Goal: Task Accomplishment & Management: Complete application form

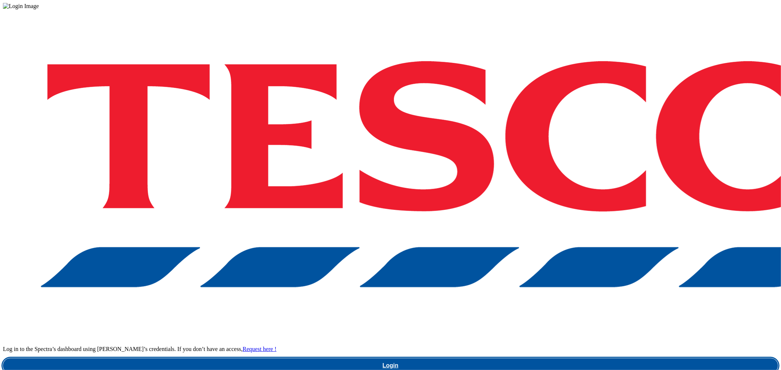
click at [569, 359] on link "Login" at bounding box center [390, 366] width 775 height 15
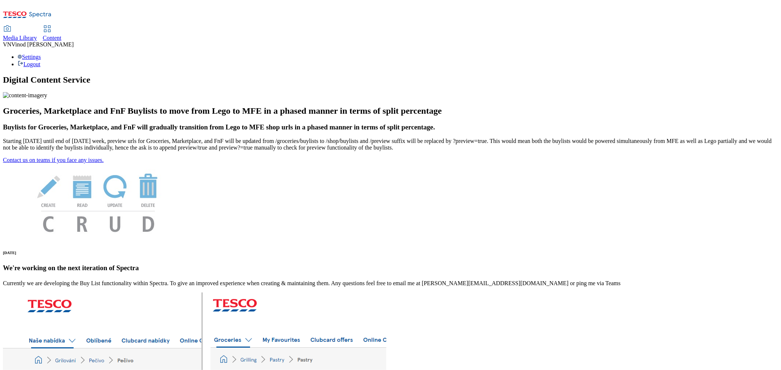
click at [62, 35] on span "Content" at bounding box center [52, 38] width 19 height 6
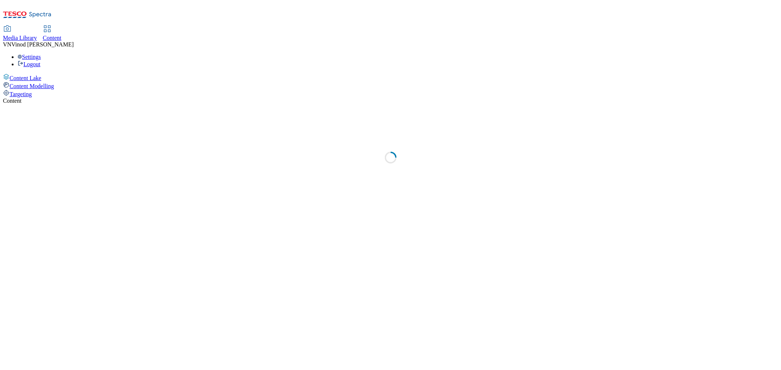
select select "ghs-[GEOGRAPHIC_DATA]"
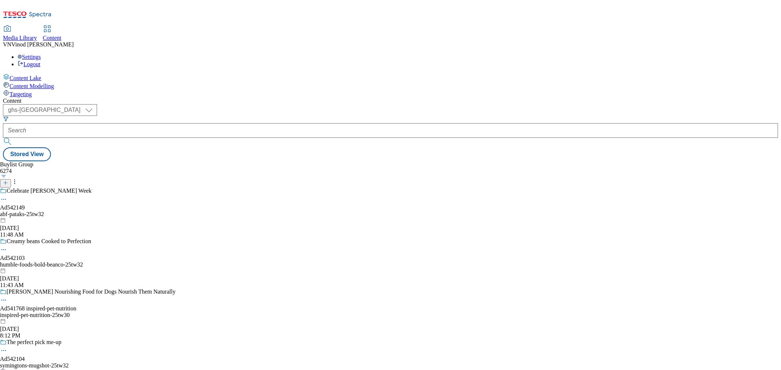
click at [8, 180] on icon at bounding box center [5, 182] width 5 height 5
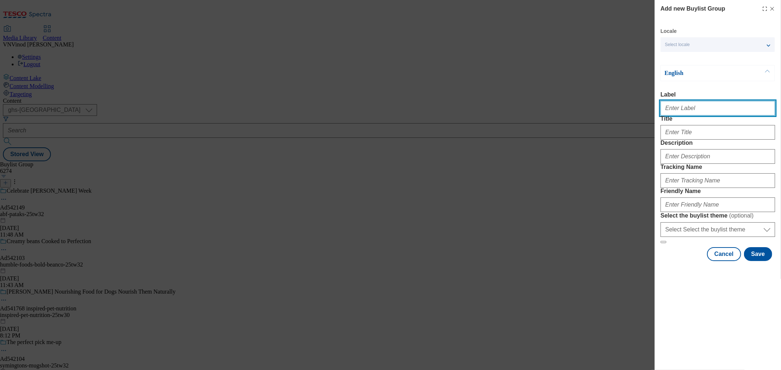
click at [686, 114] on input "Label" at bounding box center [717, 108] width 115 height 15
paste input "542094"
click at [692, 111] on input "Ad542094" at bounding box center [717, 108] width 115 height 15
paste input "bio_&_me"
click at [693, 110] on input "Ad542094 bio_&_me" at bounding box center [717, 108] width 115 height 15
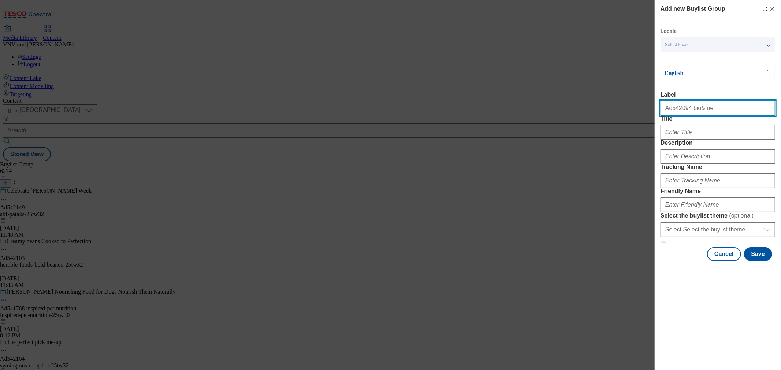
type input "Ad542094 bio&me"
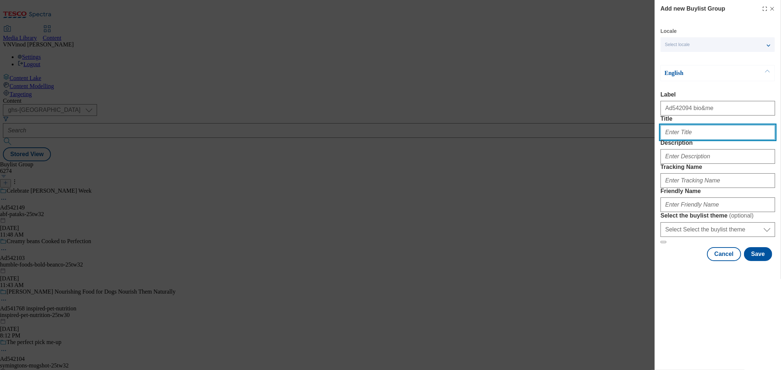
click at [687, 140] on input "Title" at bounding box center [717, 132] width 115 height 15
paste input "Buy any combo of bio&me granola and kefir"
type input "Buy any combo of bio&me granola and kefir"
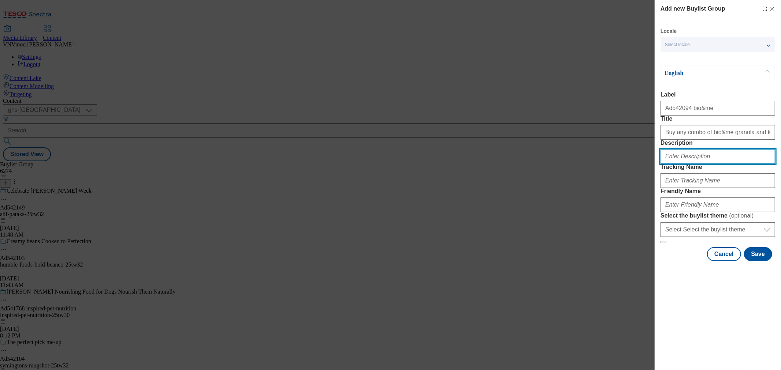
click at [688, 164] on input "Description" at bounding box center [717, 156] width 115 height 15
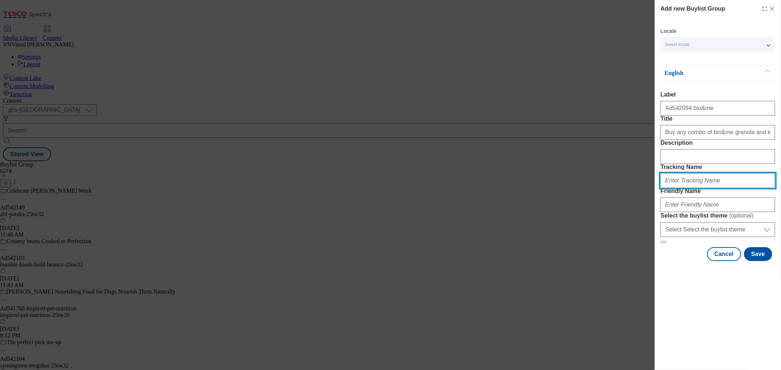
click at [698, 188] on input "Tracking Name" at bounding box center [717, 181] width 115 height 15
paste input "542094"
type input "Dh_AD542094"
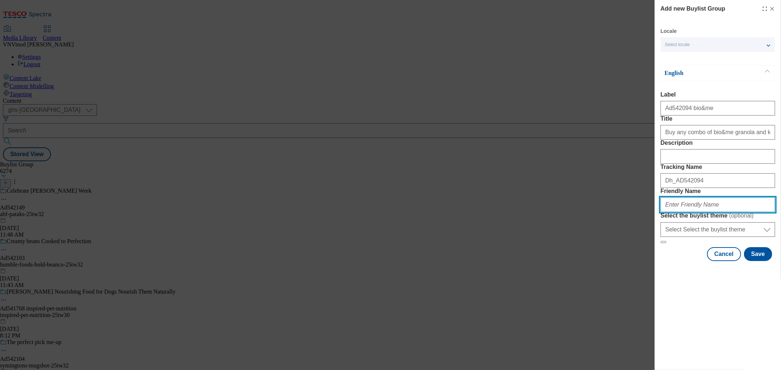
click at [684, 212] on input "Friendly Name" at bounding box center [717, 205] width 115 height 15
paste input "bio&me"
drag, startPoint x: 708, startPoint y: 259, endPoint x: 528, endPoint y: 262, distance: 180.1
click at [528, 262] on div "Add new Buylist Group Locale Select locale English Welsh English Label Ad542094…" at bounding box center [390, 185] width 781 height 370
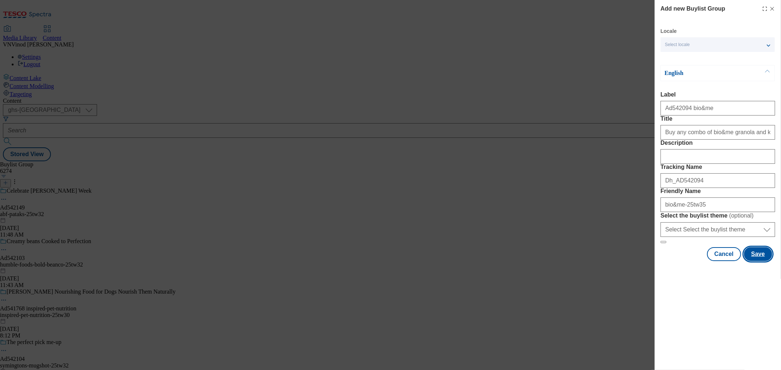
click at [761, 261] on button "Save" at bounding box center [758, 254] width 28 height 14
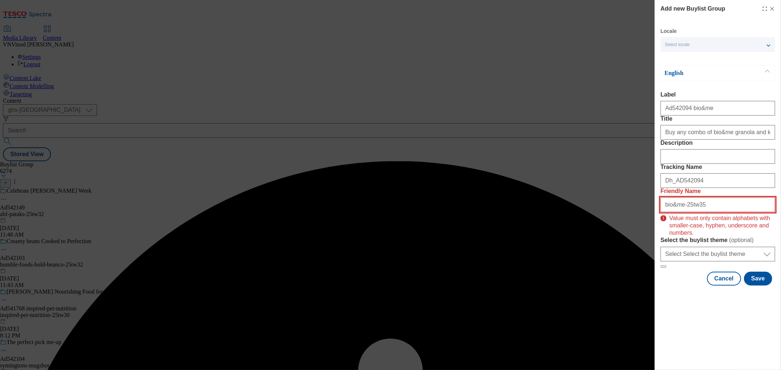
click at [672, 212] on input "bio&me-25tw35" at bounding box center [717, 205] width 115 height 15
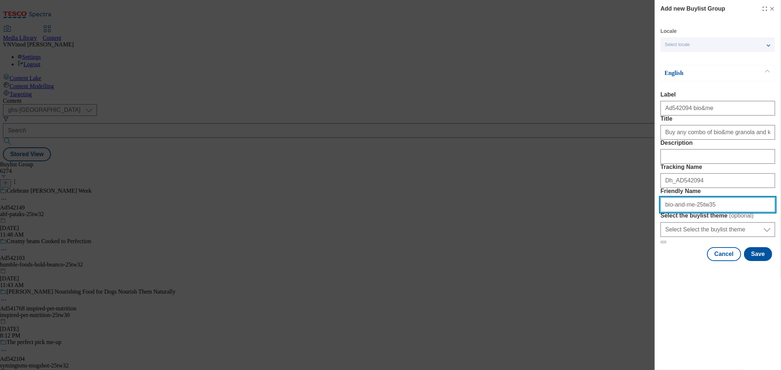
drag, startPoint x: 718, startPoint y: 255, endPoint x: 526, endPoint y: 262, distance: 192.0
click at [509, 255] on div "Add new Buylist Group Locale Select locale English Welsh English Label Ad542094…" at bounding box center [390, 185] width 781 height 370
type input "bio-and-me-25tw35"
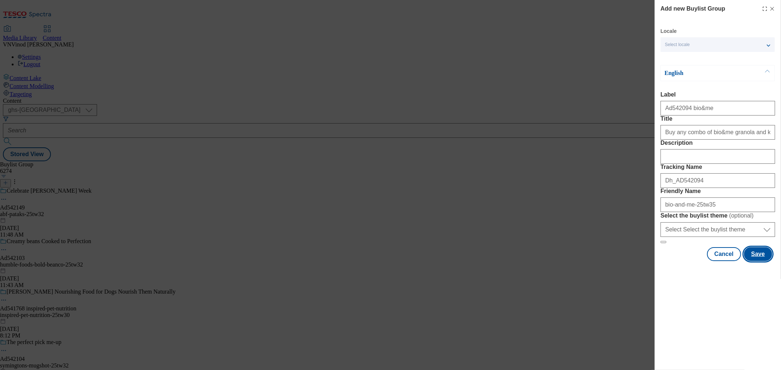
click at [763, 261] on button "Save" at bounding box center [758, 254] width 28 height 14
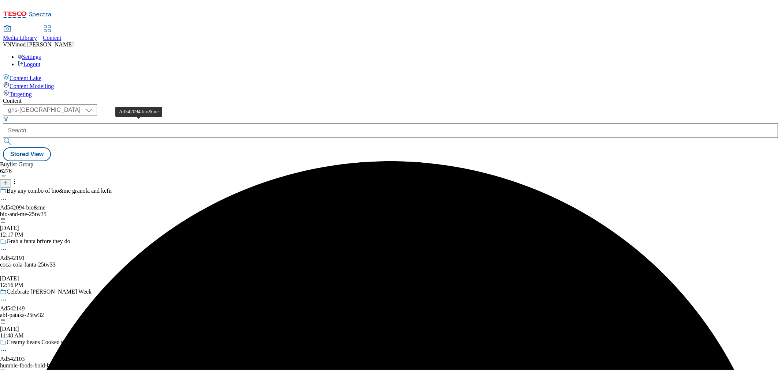
click at [45, 205] on div "Ad542094 bio&me" at bounding box center [22, 208] width 45 height 7
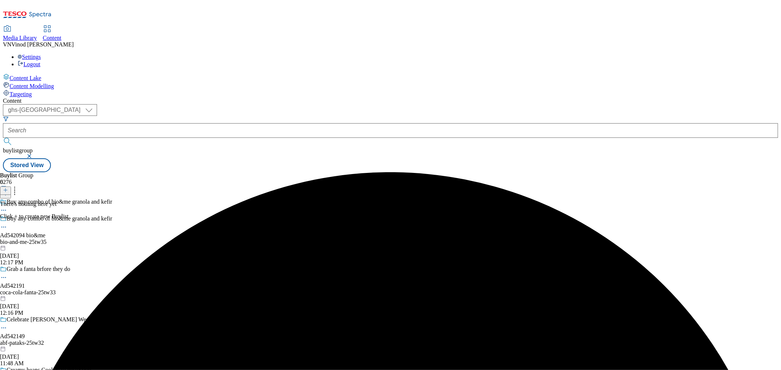
click at [8, 188] on icon at bounding box center [5, 190] width 5 height 5
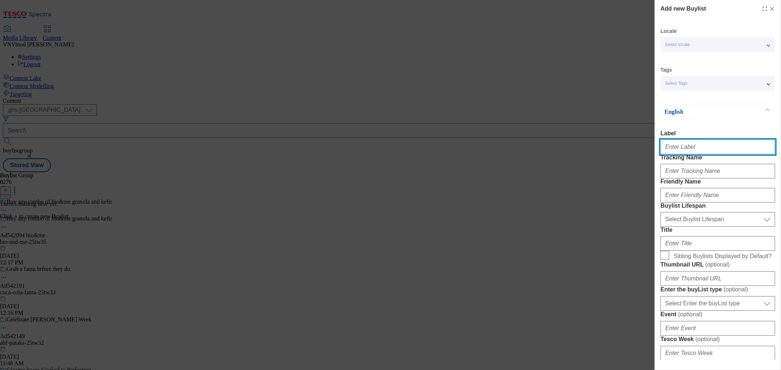
click at [683, 148] on input "Label" at bounding box center [717, 147] width 115 height 15
paste input "542094"
type input "Ad542094"
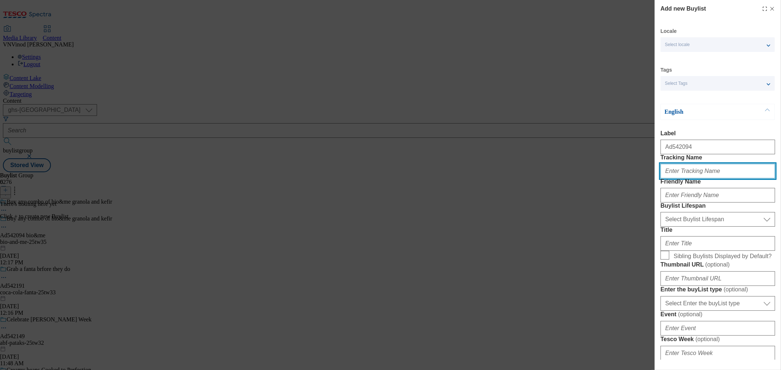
click at [697, 179] on input "Tracking Name" at bounding box center [717, 171] width 115 height 15
paste input "542094"
type input "Dh_AD542094"
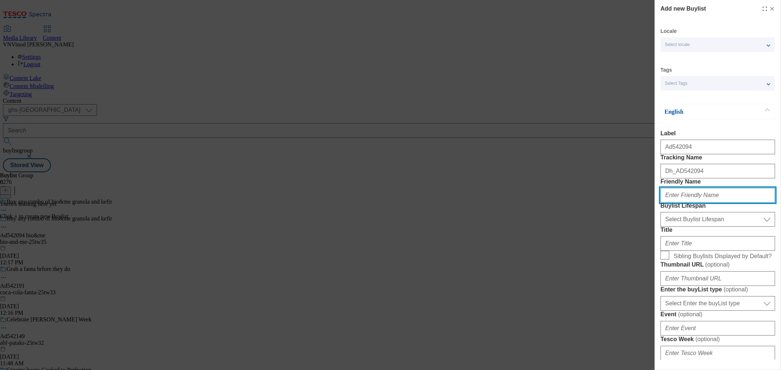
click at [689, 203] on input "Friendly Name" at bounding box center [717, 195] width 115 height 15
paste input "bio&me"
type input "bio&me"
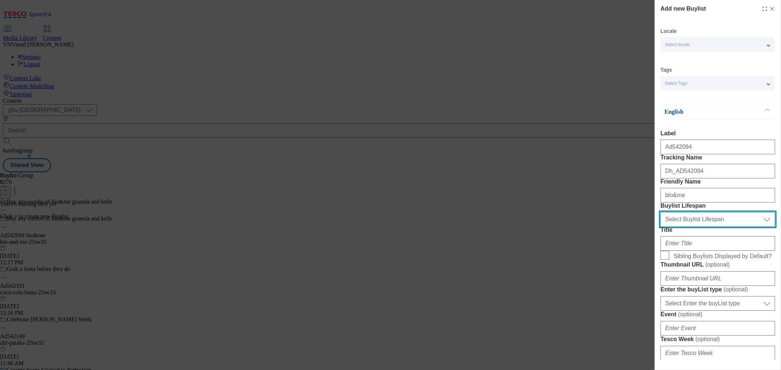
click at [718, 227] on select "Select Buylist Lifespan evergreen seasonal tactical" at bounding box center [717, 219] width 115 height 15
select select "tactical"
click at [660, 227] on select "Select Buylist Lifespan evergreen seasonal tactical" at bounding box center [717, 219] width 115 height 15
click at [539, 192] on div "Add new Buylist Locale Select locale English Welsh Tags Select Tags fnf marketp…" at bounding box center [390, 185] width 781 height 370
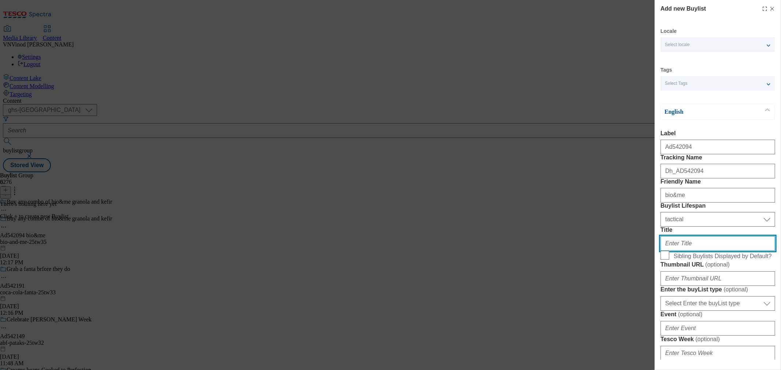
click at [702, 251] on input "Title" at bounding box center [717, 244] width 115 height 15
paste input "Get free fruit"
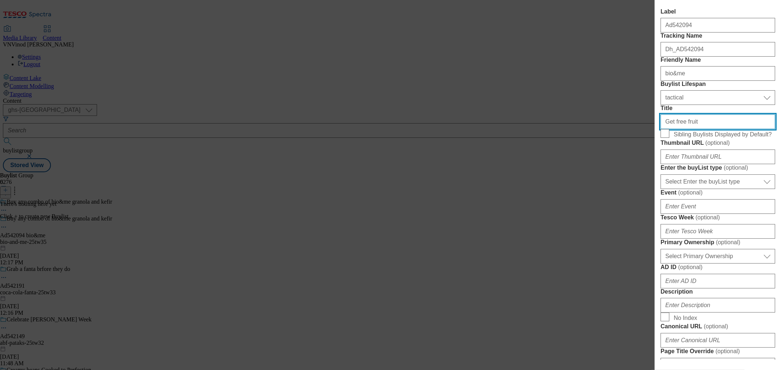
scroll to position [284, 0]
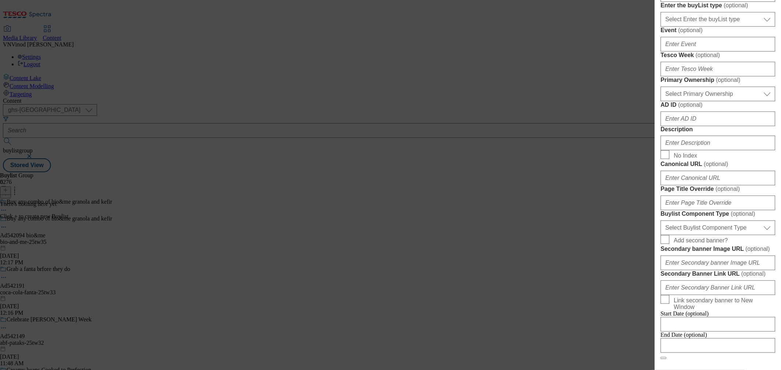
type input "Get free fruit"
click at [724, 27] on select "Select Enter the buyList type event supplier funded long term >4 weeks supplier…" at bounding box center [717, 19] width 115 height 15
select select "supplier funded short term 1-3 weeks"
click at [660, 27] on select "Select Enter the buyList type event supplier funded long term >4 weeks supplier…" at bounding box center [717, 19] width 115 height 15
click at [694, 77] on input "Tesco Week ( optional )" at bounding box center [717, 69] width 115 height 15
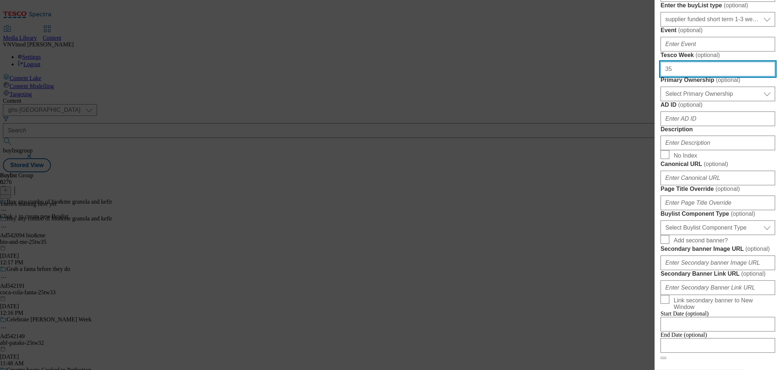
type input "35"
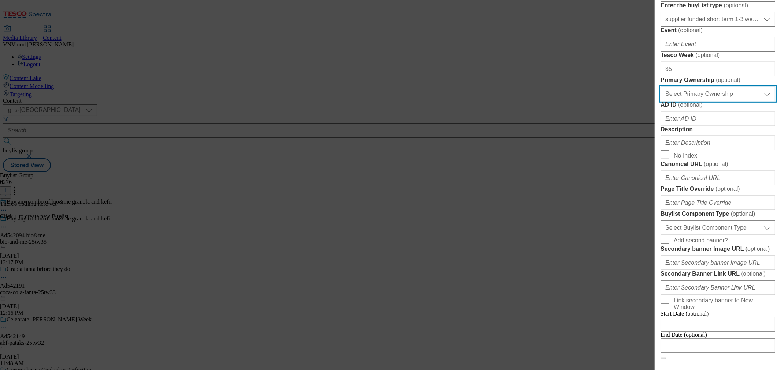
click at [694, 101] on select "Select Primary Ownership [PERSON_NAME]" at bounding box center [717, 94] width 115 height 15
select select "dunnhumby"
click at [660, 101] on select "Select Primary Ownership [PERSON_NAME]" at bounding box center [717, 94] width 115 height 15
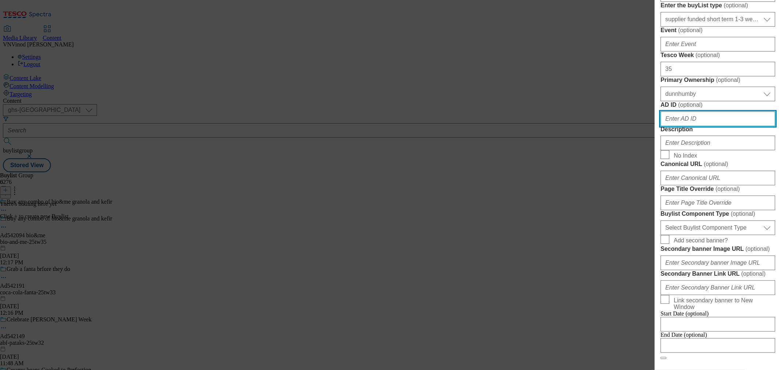
click at [687, 126] on input "AD ID ( optional )" at bounding box center [717, 119] width 115 height 15
click at [680, 126] on input "AD ID ( optional )" at bounding box center [717, 119] width 115 height 15
paste input "542094"
type input "542094"
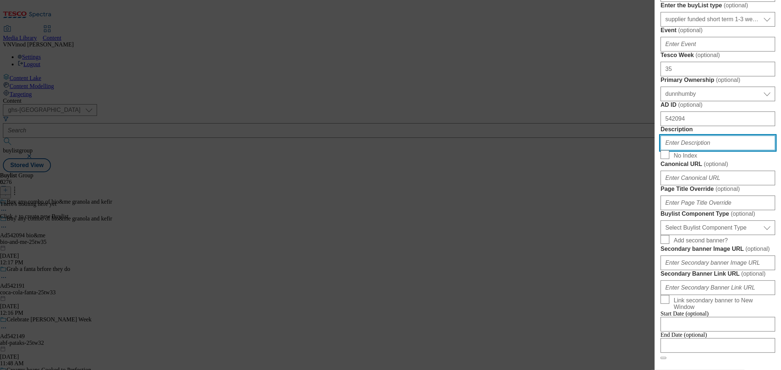
click at [686, 150] on input "Description" at bounding box center [717, 143] width 115 height 15
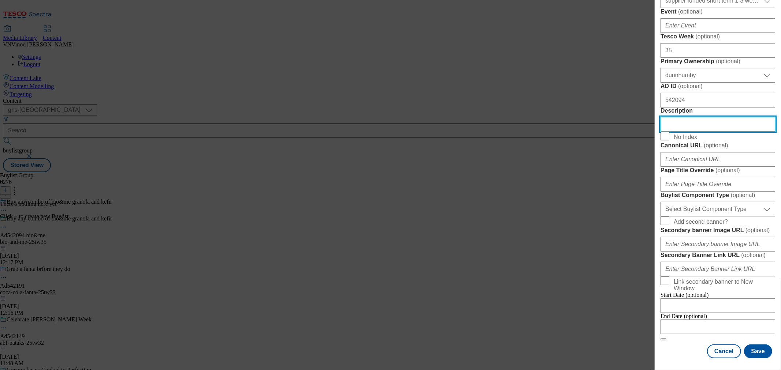
scroll to position [488, 0]
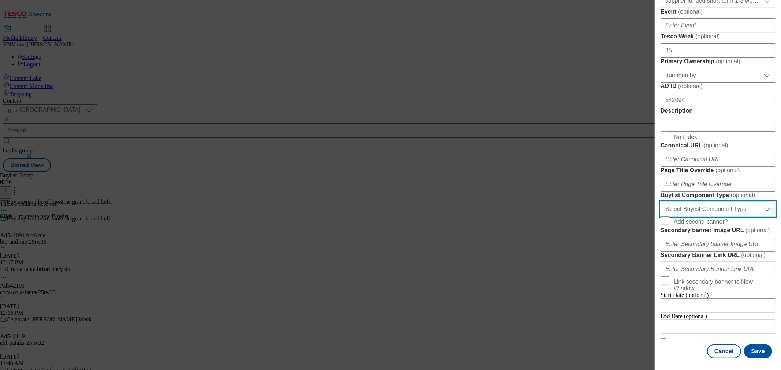
click at [727, 217] on select "Select Buylist Component Type Banner Competition Header Meal" at bounding box center [717, 209] width 115 height 15
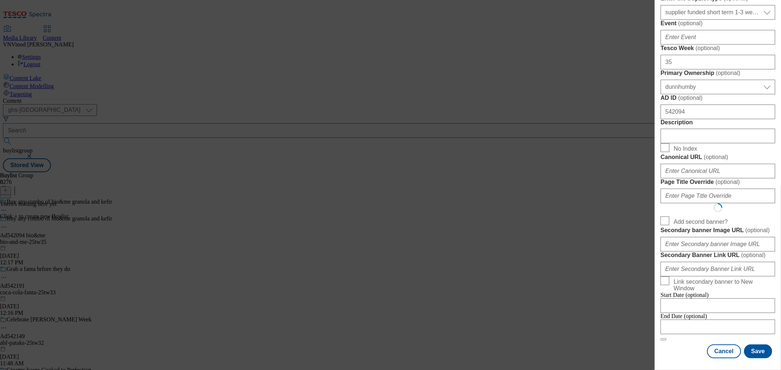
select select "Banner"
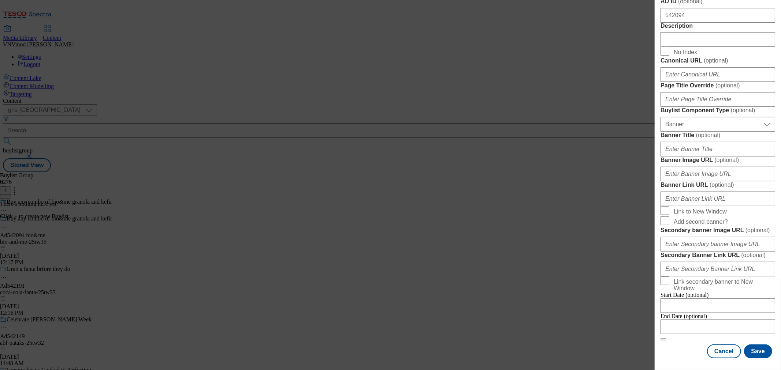
scroll to position [706, 0]
click at [723, 320] on input "Modal" at bounding box center [717, 327] width 115 height 15
select select "2025"
select select "September"
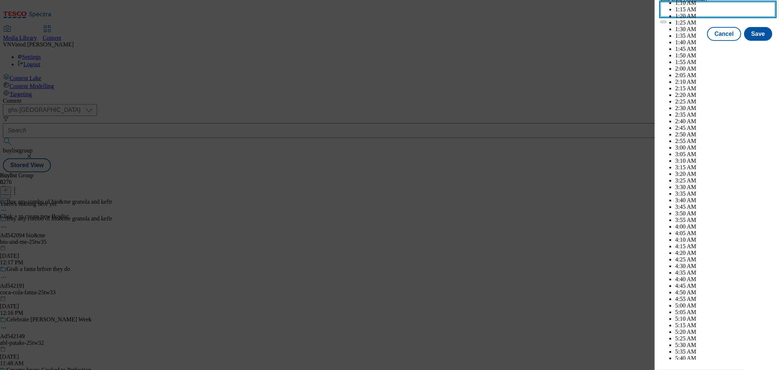
scroll to position [1990, 0]
select select "2026"
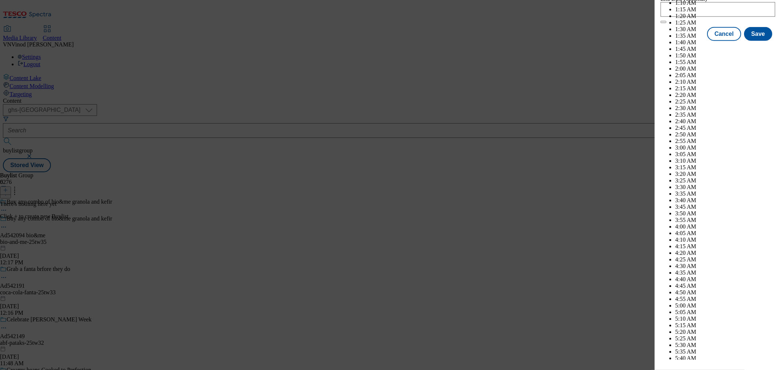
select select "January"
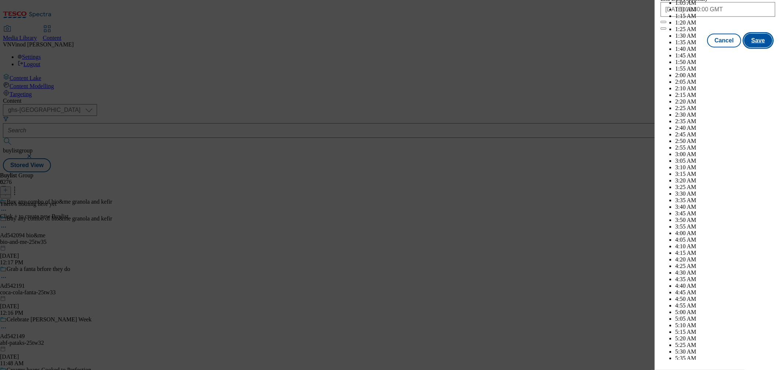
click at [749, 48] on button "Save" at bounding box center [758, 41] width 28 height 14
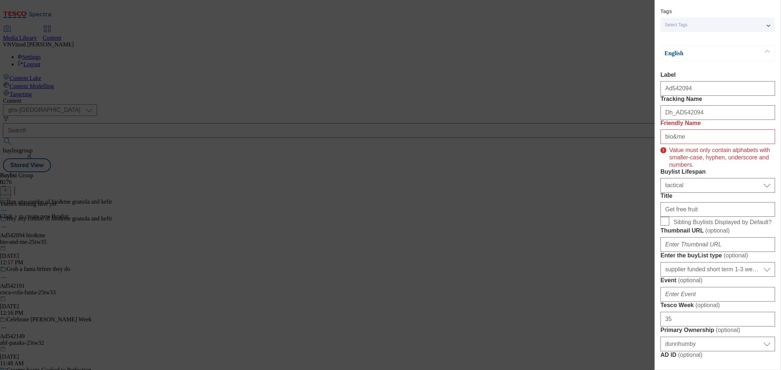
scroll to position [37, 0]
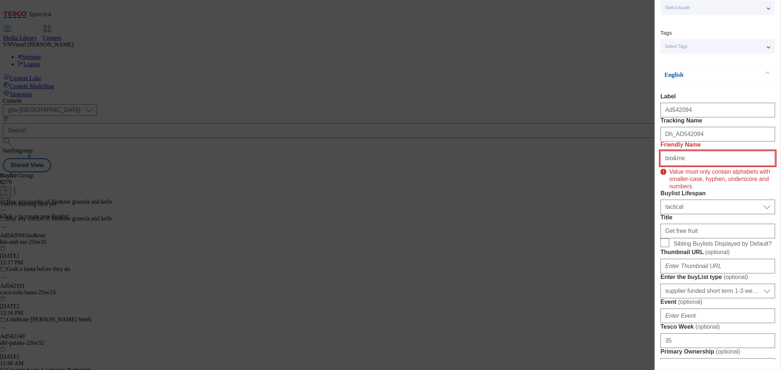
click at [671, 166] on input "bio&me" at bounding box center [717, 158] width 115 height 15
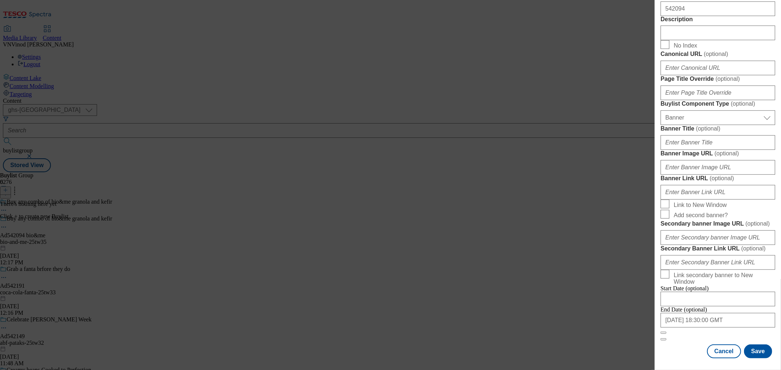
scroll to position [706, 0]
type input "bio-and-me"
click at [757, 346] on button "Save" at bounding box center [758, 352] width 28 height 14
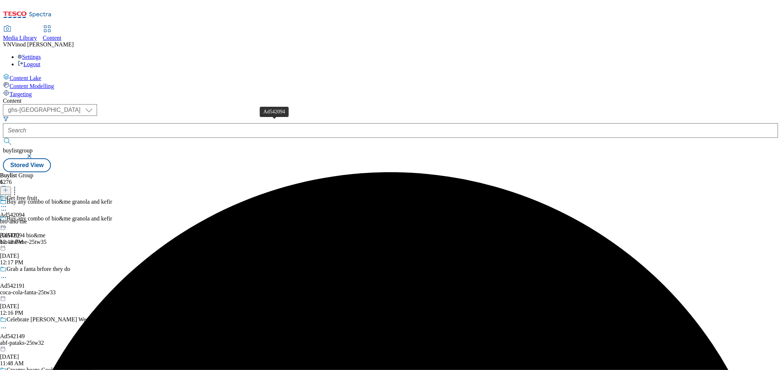
click at [25, 212] on div "Ad542094" at bounding box center [12, 215] width 25 height 7
click at [8, 188] on icon at bounding box center [5, 190] width 5 height 5
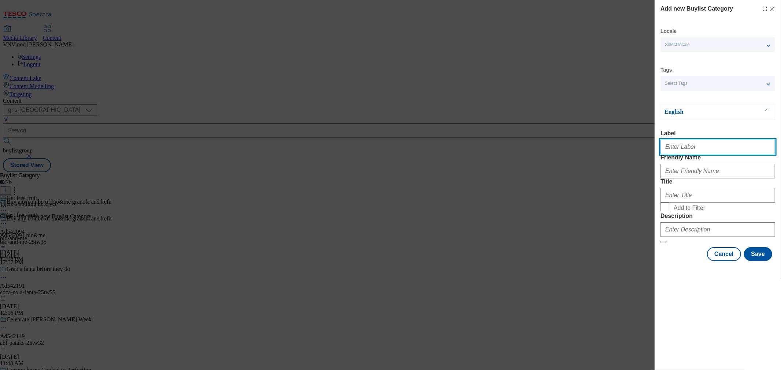
click at [683, 148] on input "Label" at bounding box center [717, 147] width 115 height 15
paste input "542094"
type input "Ad542094"
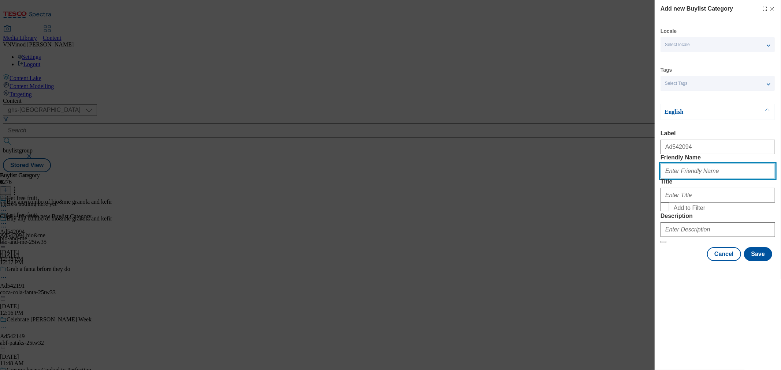
click at [686, 179] on input "Friendly Name" at bounding box center [717, 171] width 115 height 15
paste input "542094"
drag, startPoint x: 683, startPoint y: 185, endPoint x: 610, endPoint y: 187, distance: 73.2
click at [610, 187] on div "Add new Buylist Category Locale Select locale English Welsh Tags Select Tags fn…" at bounding box center [390, 185] width 781 height 370
type input "bio-and-me"
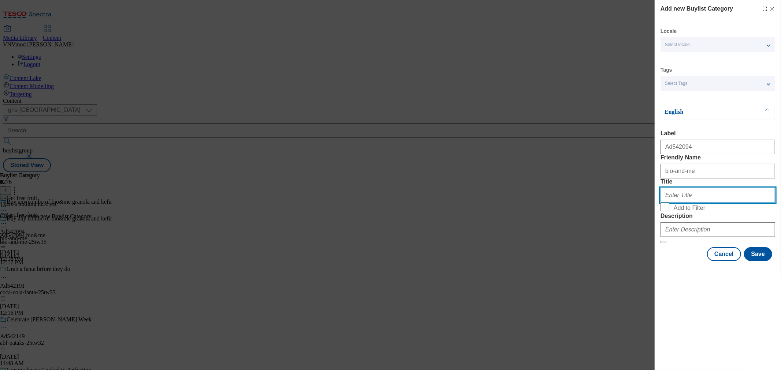
click at [696, 203] on input "Title" at bounding box center [717, 195] width 115 height 15
paste input "Bio&Me"
type input "Bio&Me"
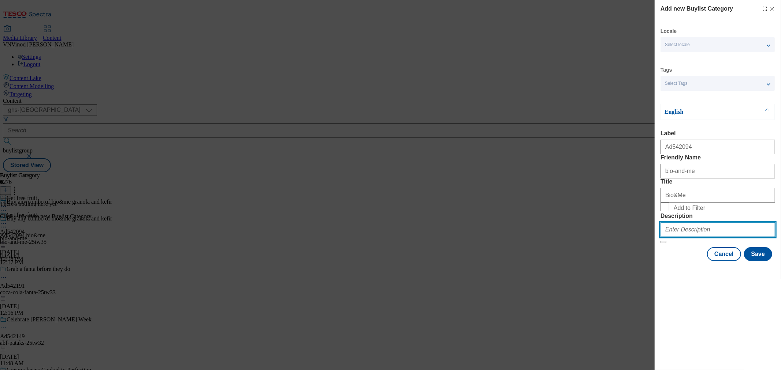
click at [692, 237] on input "Description" at bounding box center [717, 230] width 115 height 15
click at [761, 261] on button "Save" at bounding box center [758, 254] width 28 height 14
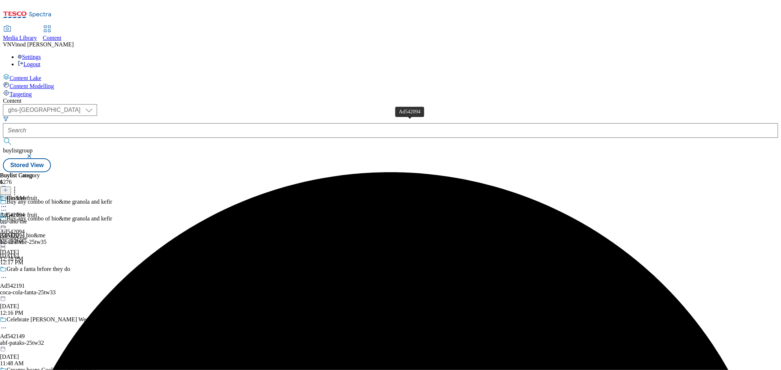
click at [25, 212] on div "Ad542094" at bounding box center [12, 215] width 25 height 7
click at [8, 188] on icon at bounding box center [5, 190] width 5 height 5
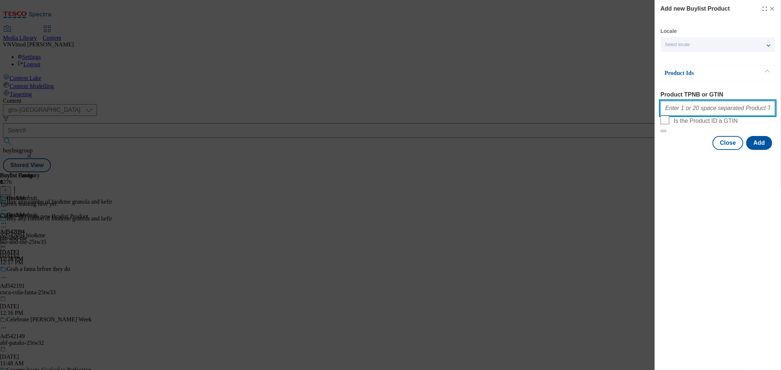
click at [697, 116] on input "Product TPNB or GTIN" at bounding box center [717, 108] width 115 height 15
paste input "90518288 90504552 92381116 94030938 93545544 93275886 93547260 78538719 7709131…"
type input "90518288 90504552 92381116 94030938 93545544 93275886 93547260 78538719 7709131…"
click at [761, 150] on button "Add" at bounding box center [759, 143] width 26 height 14
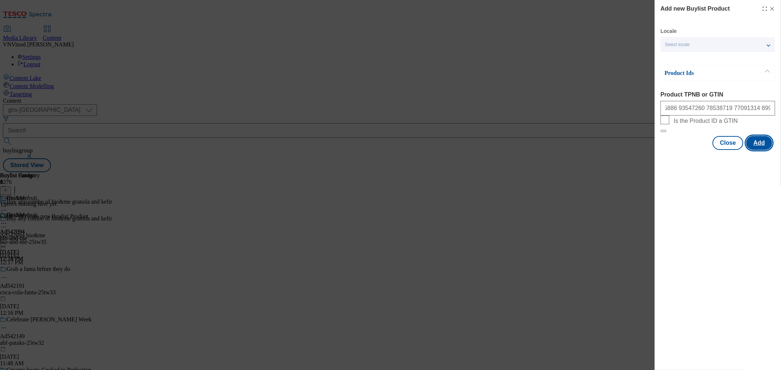
scroll to position [0, 0]
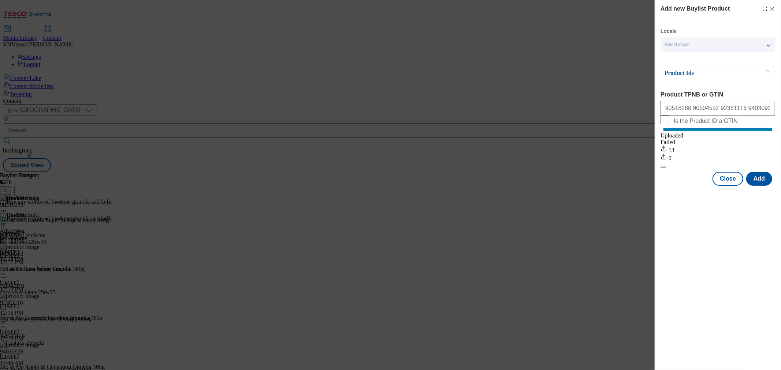
click at [771, 9] on icon "Modal" at bounding box center [772, 9] width 6 height 6
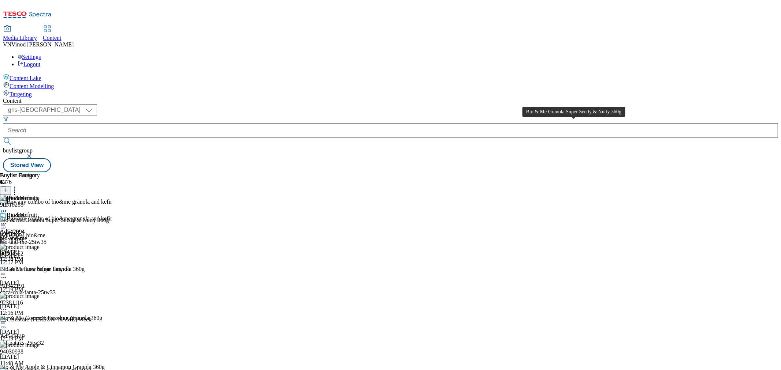
click at [109, 217] on div "Bio & Me Granola Super Seedy & Nutty 360g" at bounding box center [54, 220] width 109 height 7
copy div "Bio & Me Granola Super Seedy & Nutty 360g"
click at [7, 224] on icon at bounding box center [3, 227] width 7 height 7
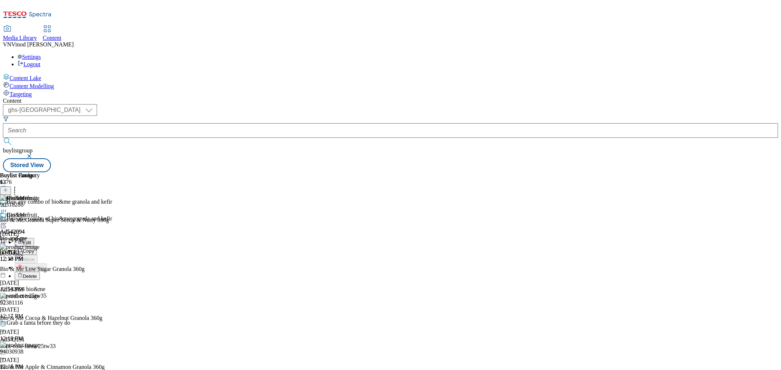
click at [34, 238] on button "Edit" at bounding box center [24, 242] width 19 height 8
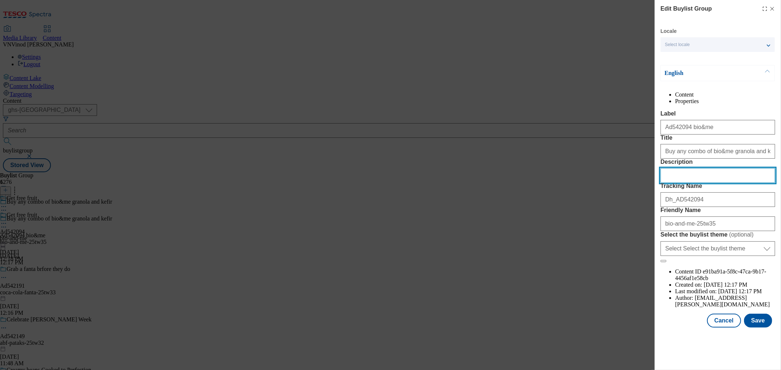
click at [702, 183] on input "Description" at bounding box center [717, 175] width 115 height 15
paste input "Bio & Me Granola Super Seedy & Nutty 360g"
type input "Bio & Me Granola Super Seedy & Nutty 360g"
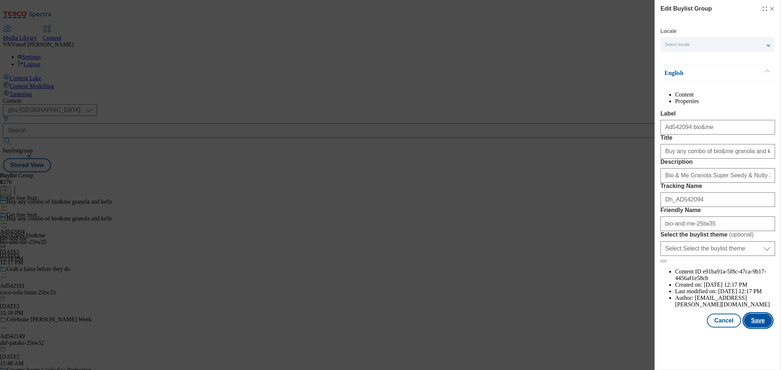
click at [749, 328] on button "Save" at bounding box center [758, 321] width 28 height 14
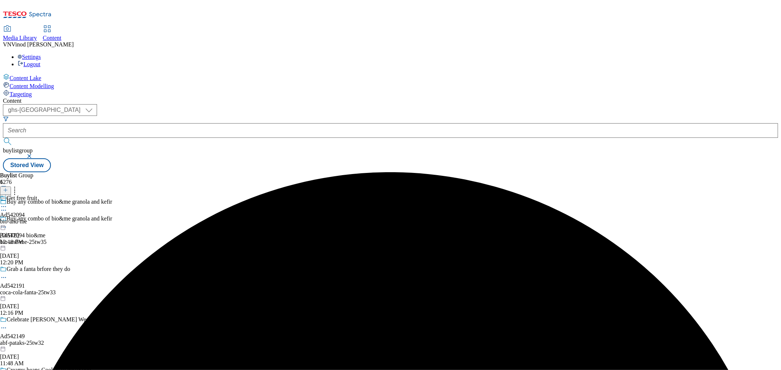
click at [4, 206] on circle at bounding box center [3, 206] width 1 height 1
click at [34, 218] on button "Edit" at bounding box center [24, 222] width 19 height 8
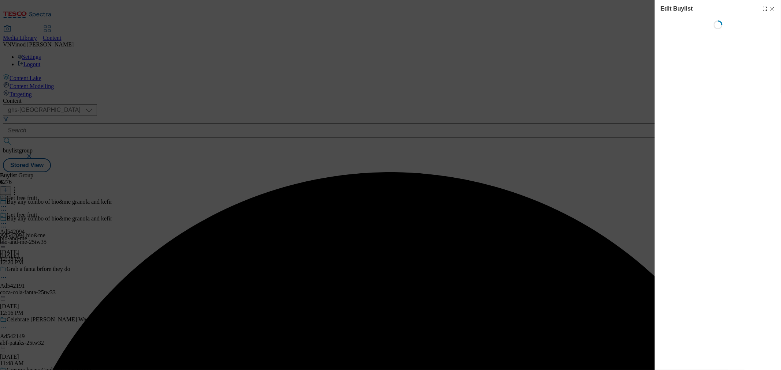
select select "tactical"
select select "supplier funded short term 1-3 weeks"
select select "dunnhumby"
select select "Banner"
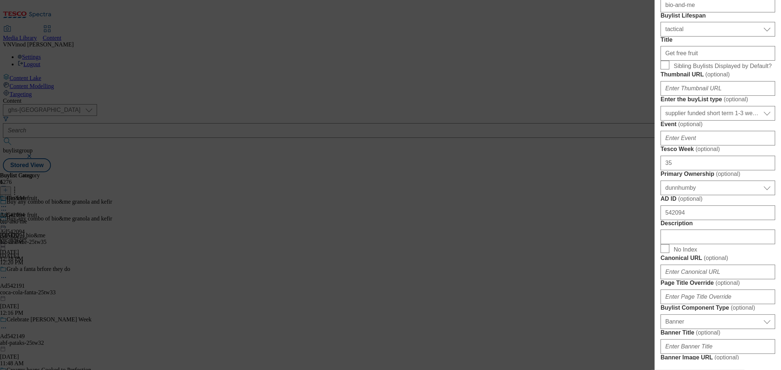
scroll to position [325, 0]
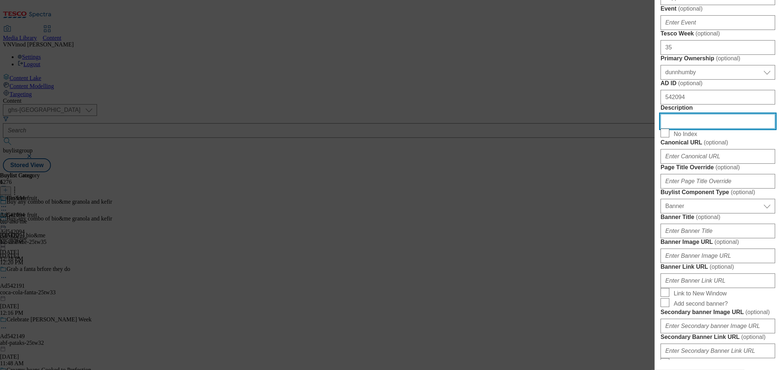
click at [707, 129] on input "Description" at bounding box center [717, 121] width 115 height 15
paste input "Bio & Me Granola Super Seedy & Nutty 360g"
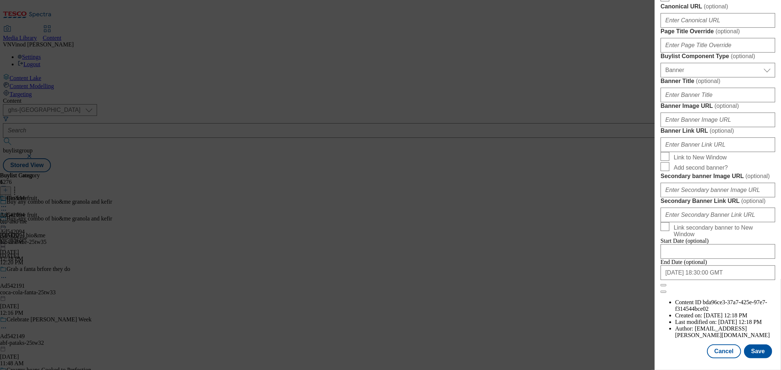
scroll to position [738, 0]
type input "Bio & Me Granola Super Seedy & Nutty 360g"
click at [753, 350] on button "Save" at bounding box center [758, 352] width 28 height 14
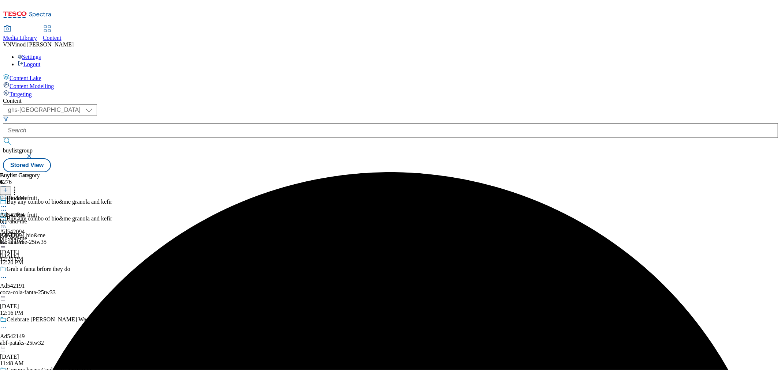
click at [7, 203] on icon at bounding box center [3, 206] width 7 height 7
click at [34, 218] on button "Edit" at bounding box center [24, 222] width 19 height 8
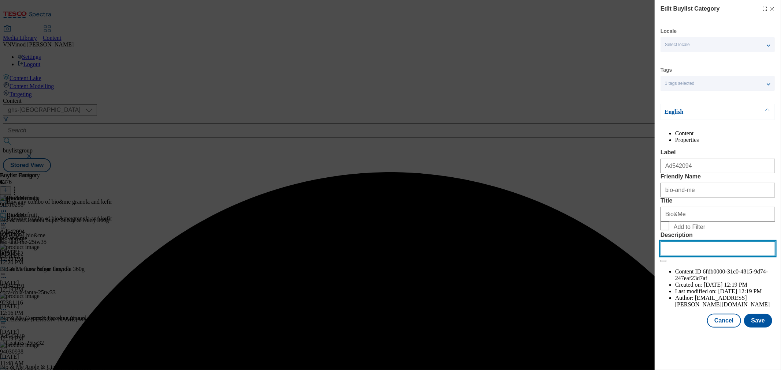
click at [711, 256] on input "Description" at bounding box center [717, 249] width 115 height 15
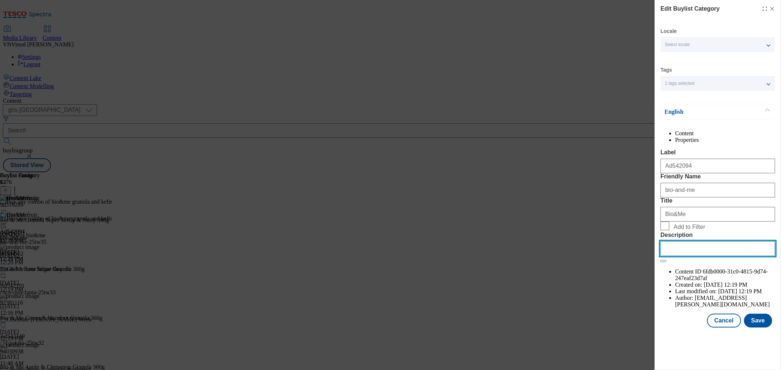
paste input "Bio & Me Granola Super Seedy & Nutty 360g"
type input "Bio & Me Granola Super Seedy & Nutty 360g"
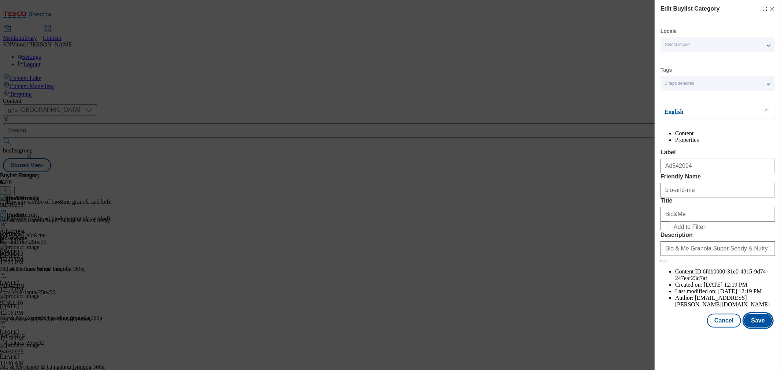
click at [764, 328] on button "Save" at bounding box center [758, 321] width 28 height 14
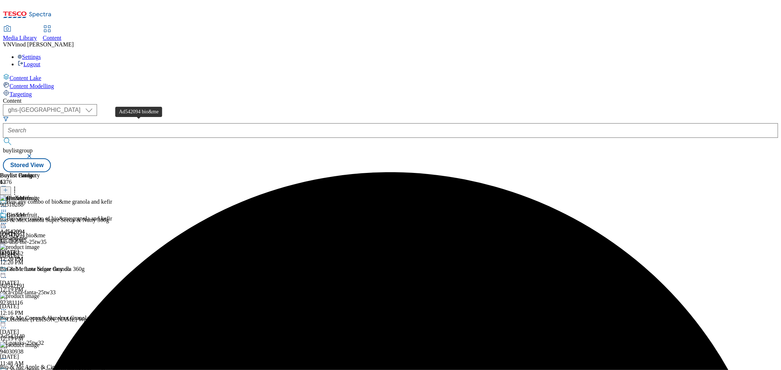
click at [45, 232] on div "Ad542094 bio&me" at bounding box center [22, 235] width 45 height 7
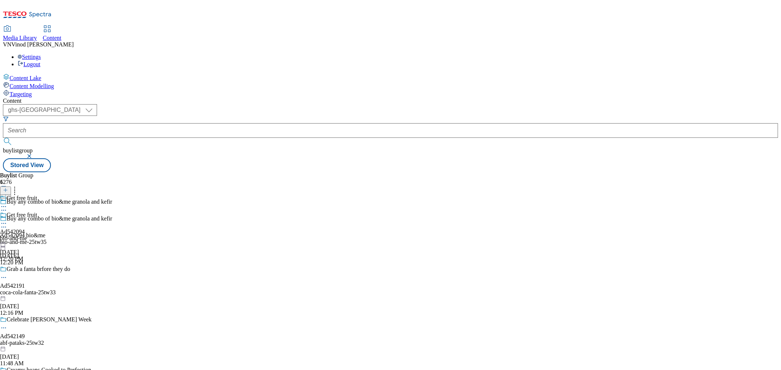
click at [7, 212] on div at bounding box center [3, 216] width 7 height 8
click at [25, 212] on div "Ad542094" at bounding box center [12, 215] width 25 height 7
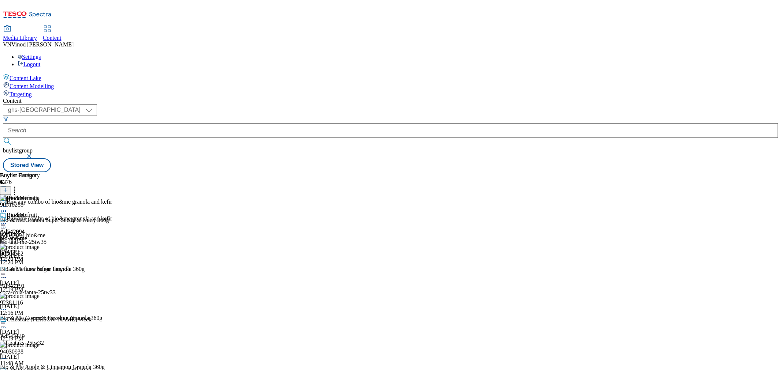
scroll to position [355, 0]
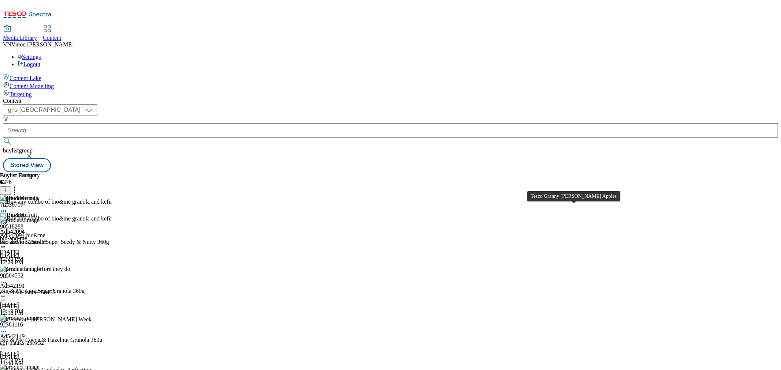
copy div "Tesco Granny [PERSON_NAME] Apples"
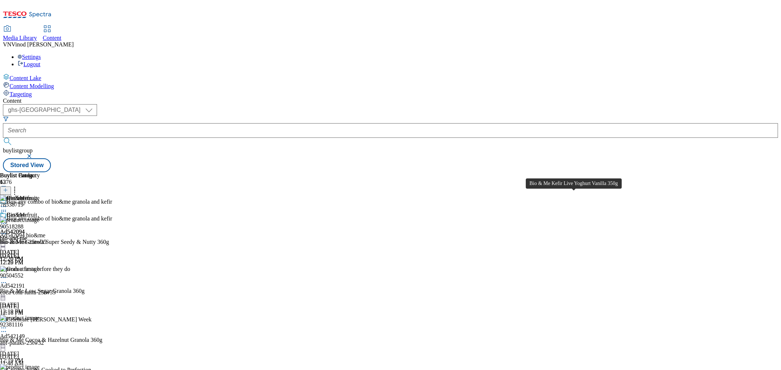
copy div "Bio & Me Kefir Live Yoghurt Vanilla 350g"
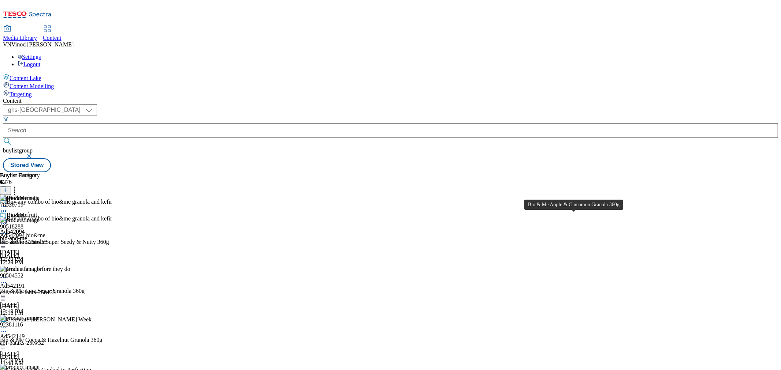
copy div "Bio & Me Apple & Cinnamon Granola 360g"
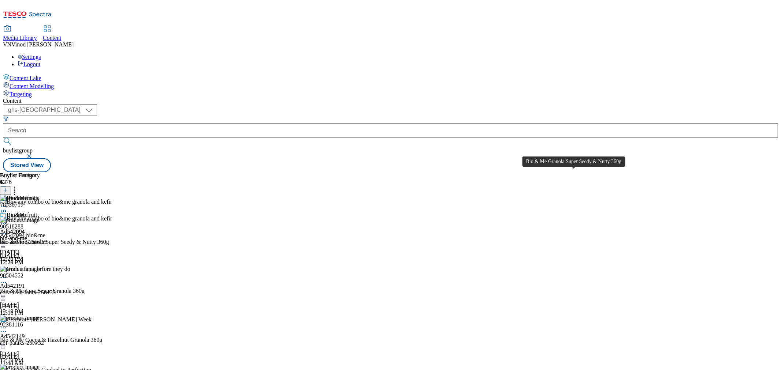
click at [109, 239] on div "Bio & Me Granola Super Seedy & Nutty 360g" at bounding box center [54, 242] width 109 height 7
copy div "Bio & Me Granola Super Seedy & Nutty 360g"
click at [45, 232] on div "Ad542094 bio&me" at bounding box center [22, 235] width 45 height 7
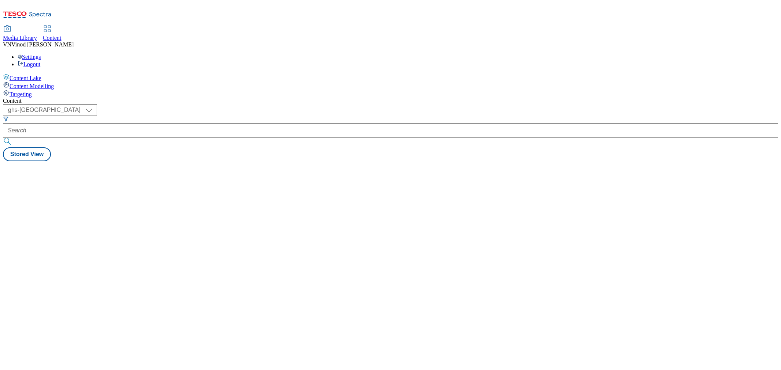
select select "ghs-[GEOGRAPHIC_DATA]"
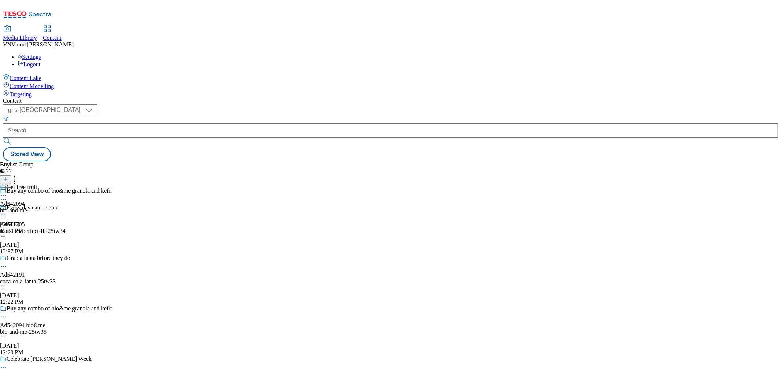
click at [8, 180] on icon at bounding box center [5, 182] width 5 height 5
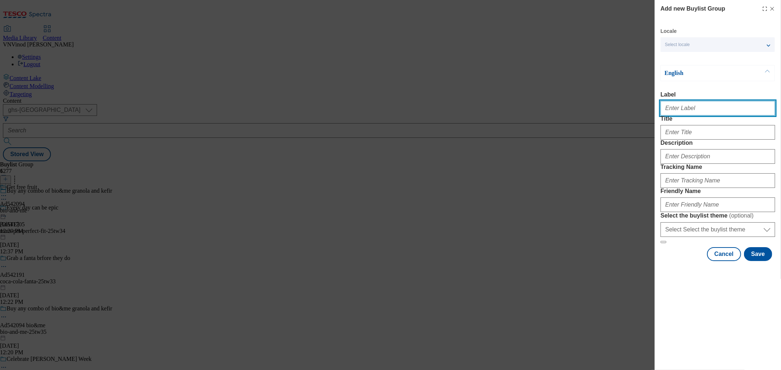
click at [681, 111] on input "Label" at bounding box center [717, 108] width 115 height 15
paste input "542037"
paste input "freixenet"
type input "Ad542037 freixenet"
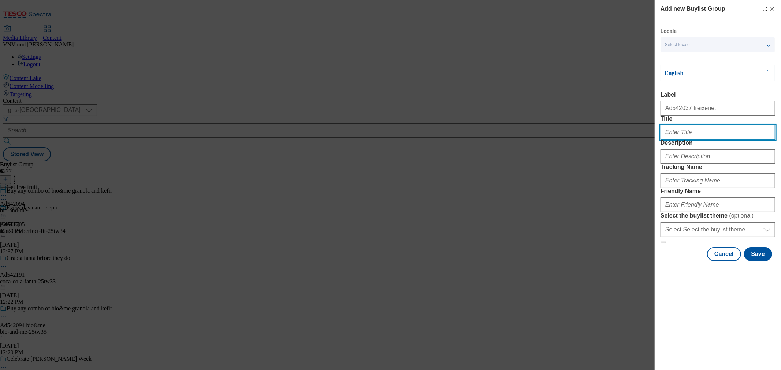
click at [692, 140] on input "Title" at bounding box center [717, 132] width 115 height 15
paste input "Classic curvee & lychgate bacchus"
type input "Classic curvee & lychgate bacchus"
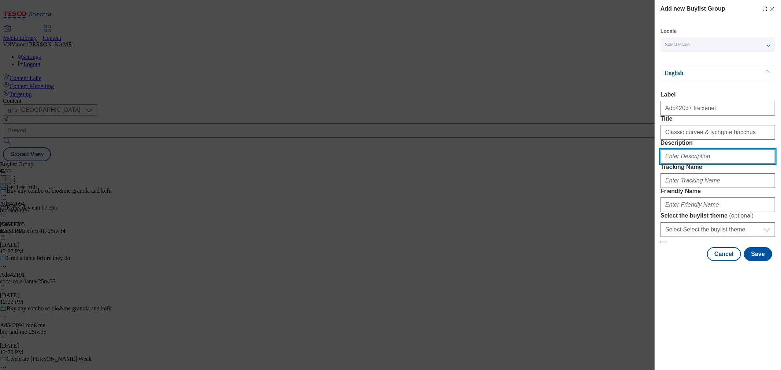
click at [686, 164] on input "Description" at bounding box center [717, 156] width 115 height 15
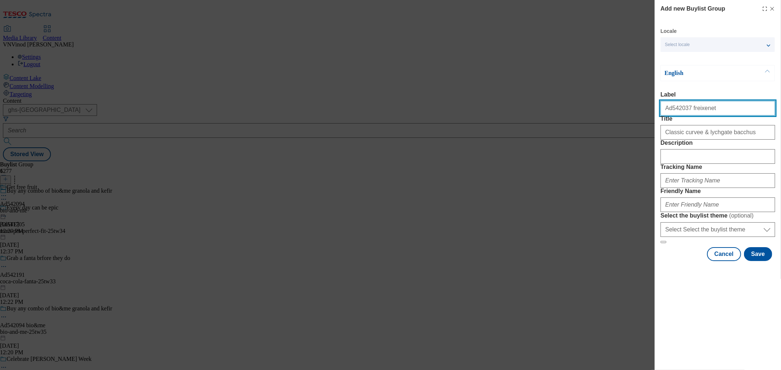
click at [676, 112] on input "Ad542037 freixenet" at bounding box center [717, 108] width 115 height 15
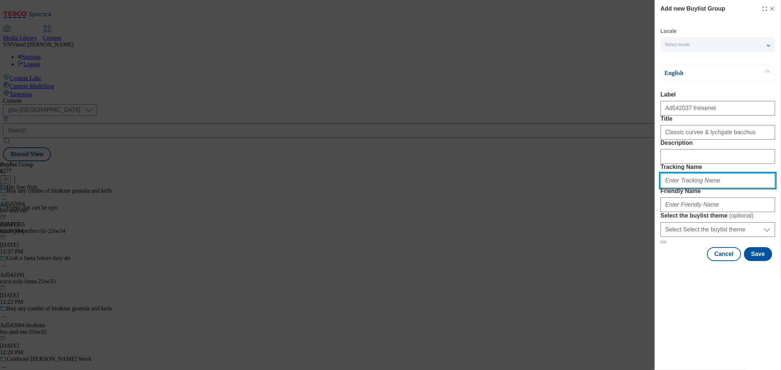
click at [698, 188] on input "Tracking Name" at bounding box center [717, 181] width 115 height 15
paste input "Ad542037"
click at [679, 188] on input "DH_ADAd542037" at bounding box center [717, 181] width 115 height 15
type input "DH_AD542037"
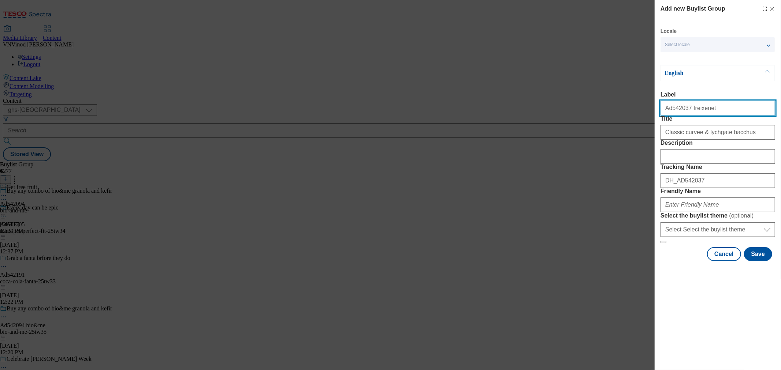
click at [698, 112] on input "Ad542037 freixenet" at bounding box center [717, 108] width 115 height 15
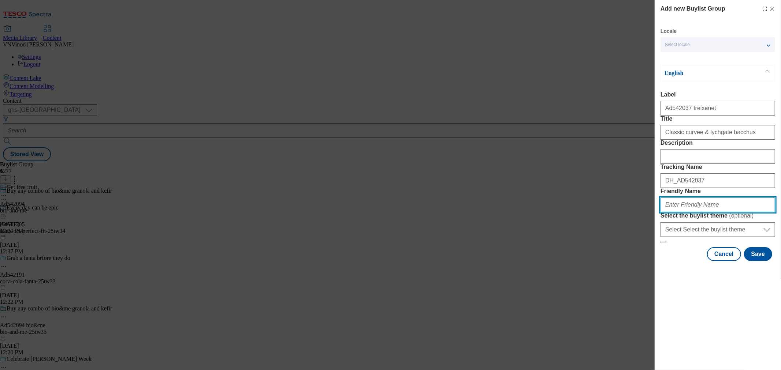
click at [686, 212] on input "Friendly Name" at bounding box center [717, 205] width 115 height 15
paste input "freixenet"
paste input "Bolney"
click at [685, 212] on input "freixenet-Bolney" at bounding box center [717, 205] width 115 height 15
click at [713, 212] on input "freixenet-bolney" at bounding box center [717, 205] width 115 height 15
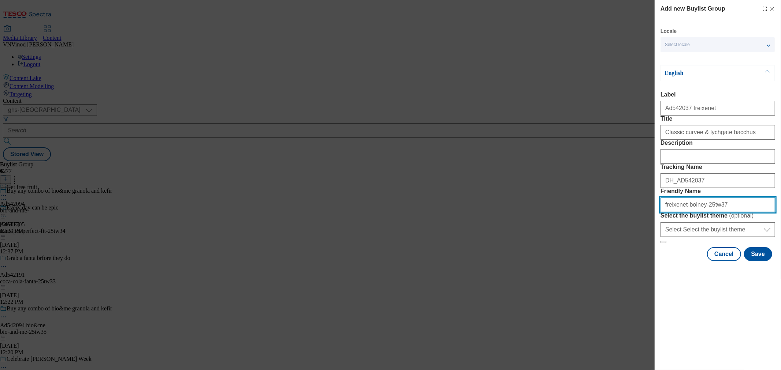
drag, startPoint x: 717, startPoint y: 258, endPoint x: 481, endPoint y: 261, distance: 235.4
click at [481, 261] on div "Add new Buylist Group Locale Select locale English Welsh English Label Ad542037…" at bounding box center [390, 185] width 781 height 370
type input "freixenet-bolney-25tw37"
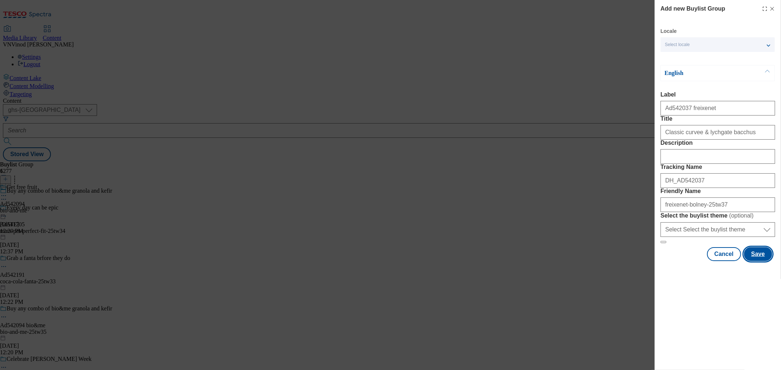
click at [763, 261] on button "Save" at bounding box center [758, 254] width 28 height 14
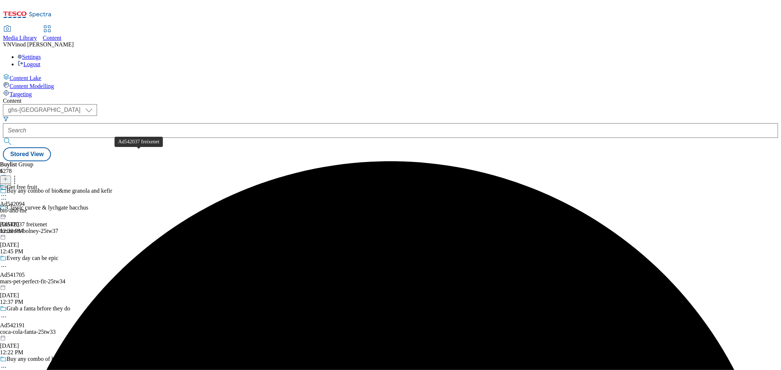
click at [47, 221] on div "Ad542037 freixenet" at bounding box center [23, 224] width 47 height 7
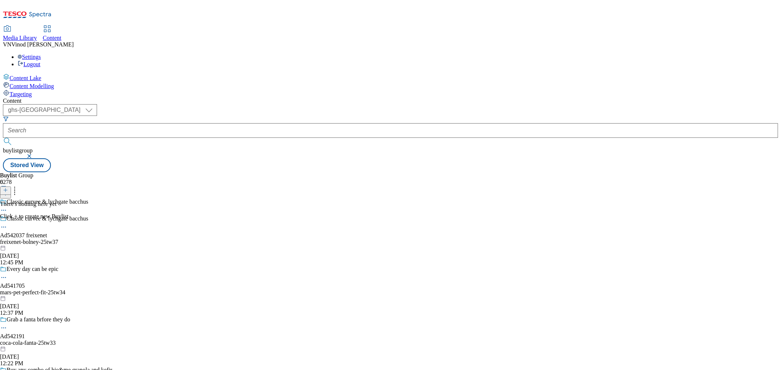
click at [8, 188] on icon at bounding box center [5, 190] width 5 height 5
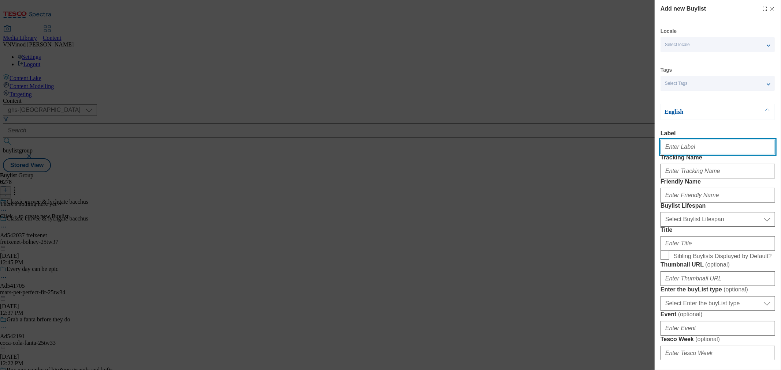
click at [697, 152] on input "Label" at bounding box center [717, 147] width 115 height 15
paste input "542037"
type input "Ad542037"
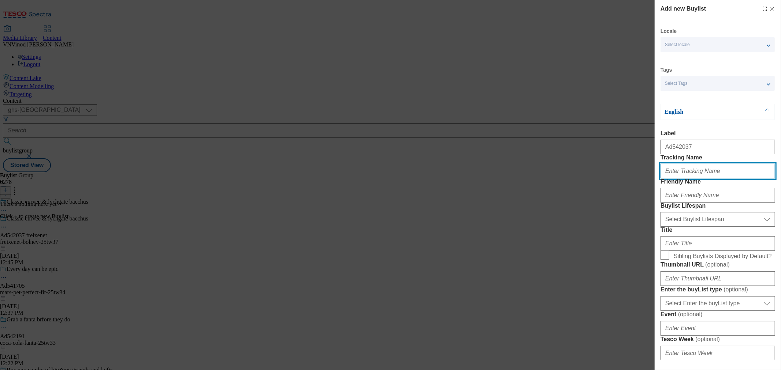
click at [685, 179] on input "Tracking Name" at bounding box center [717, 171] width 115 height 15
paste input "542037"
type input "Dh_AD542037"
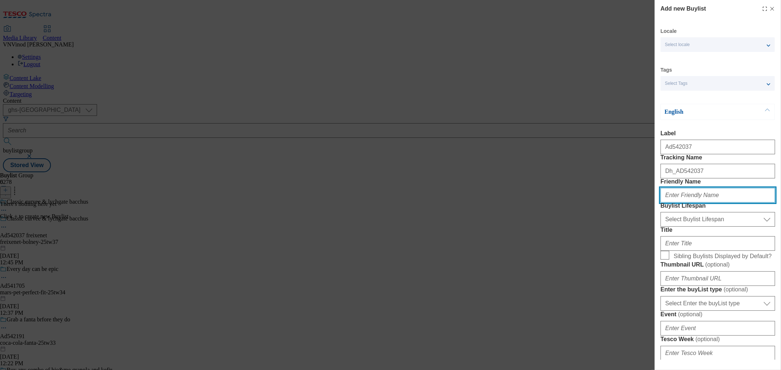
click at [700, 203] on input "Friendly Name" at bounding box center [717, 195] width 115 height 15
paste input "freixenet"
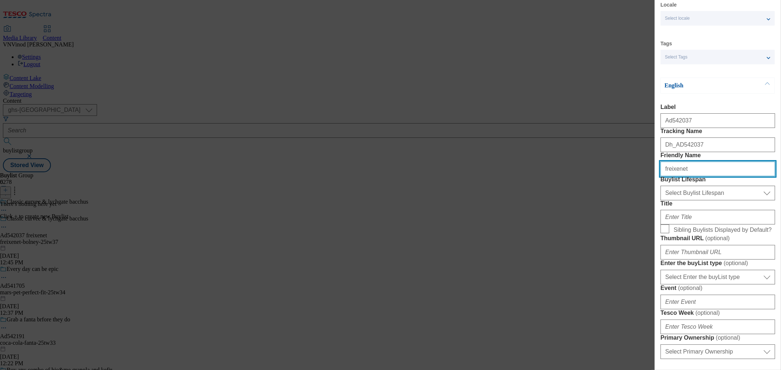
scroll to position [41, 0]
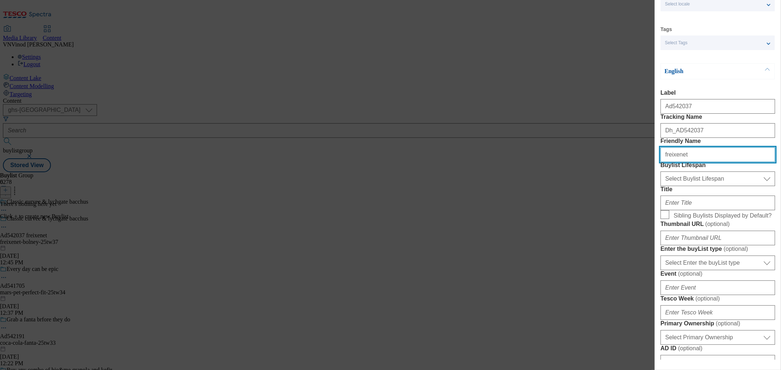
type input "freixenet"
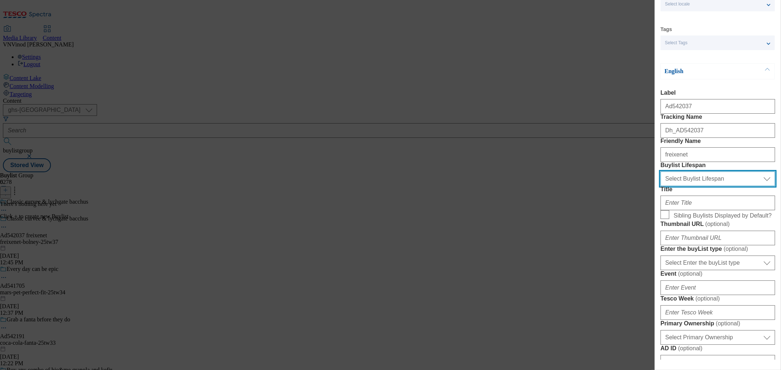
click at [713, 186] on select "Select Buylist Lifespan evergreen seasonal tactical" at bounding box center [717, 179] width 115 height 15
select select "tactical"
click at [660, 186] on select "Select Buylist Lifespan evergreen seasonal tactical" at bounding box center [717, 179] width 115 height 15
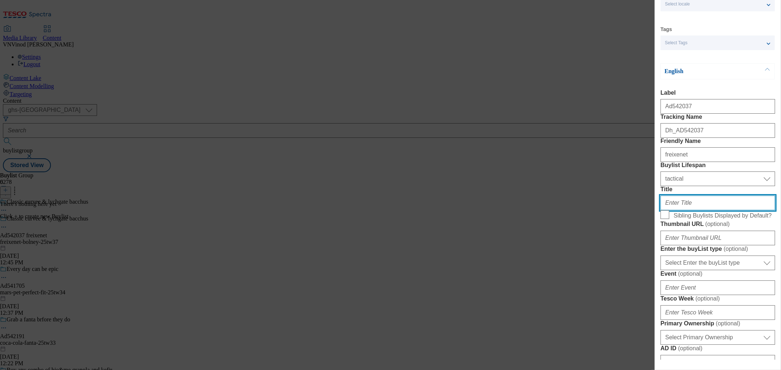
click at [689, 211] on input "Title" at bounding box center [717, 203] width 115 height 15
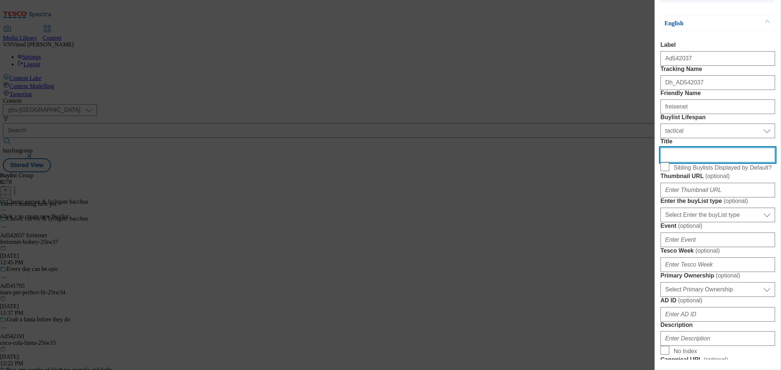
scroll to position [163, 0]
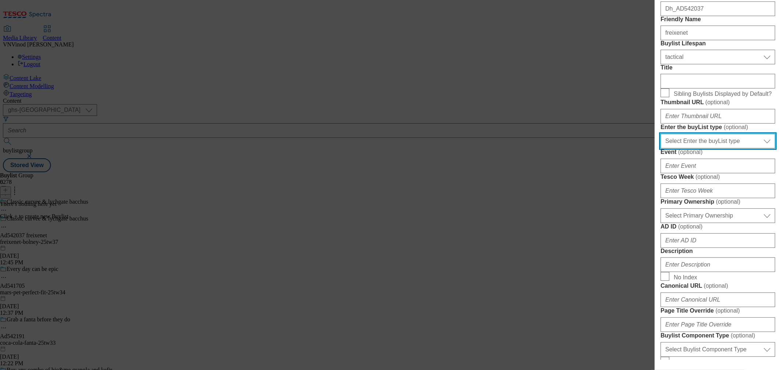
click at [724, 149] on select "Select Enter the buyList type event supplier funded long term >4 weeks supplier…" at bounding box center [717, 141] width 115 height 15
select select "supplier funded short term 1-3 weeks"
click at [660, 149] on select "Select Enter the buyList type event supplier funded long term >4 weeks supplier…" at bounding box center [717, 141] width 115 height 15
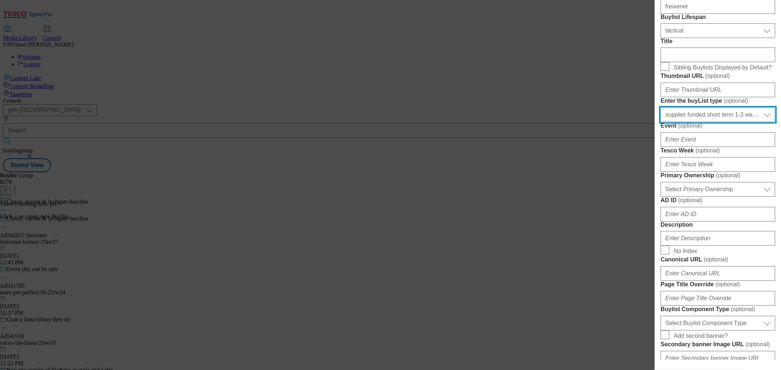
scroll to position [203, 0]
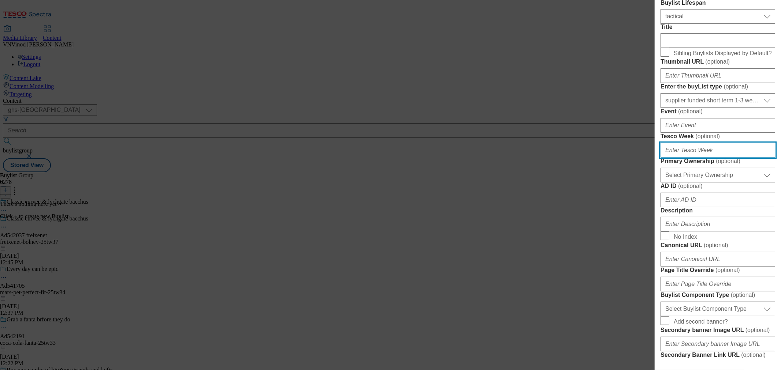
click at [705, 158] on input "Tesco Week ( optional )" at bounding box center [717, 150] width 115 height 15
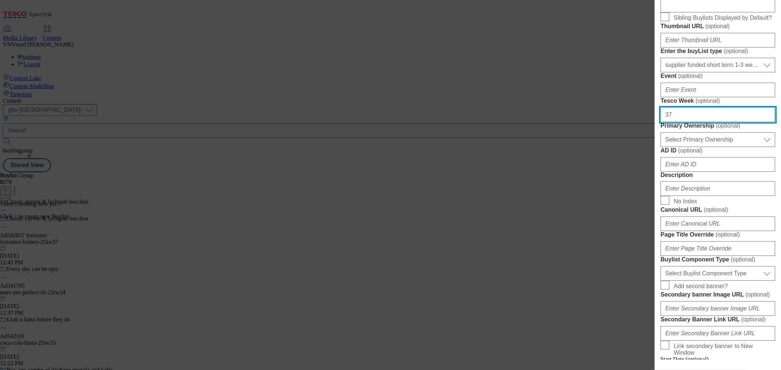
scroll to position [284, 0]
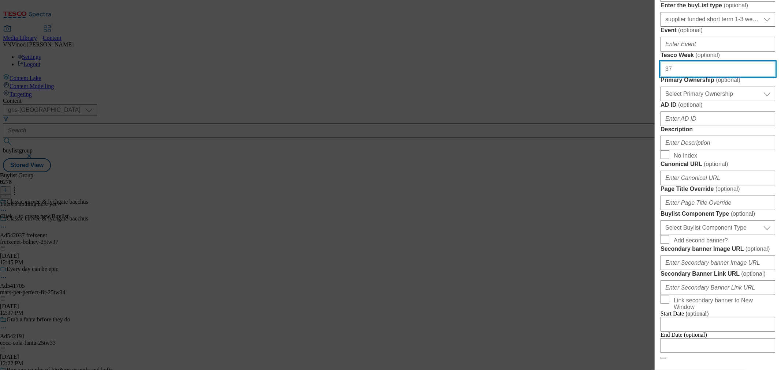
type input "37"
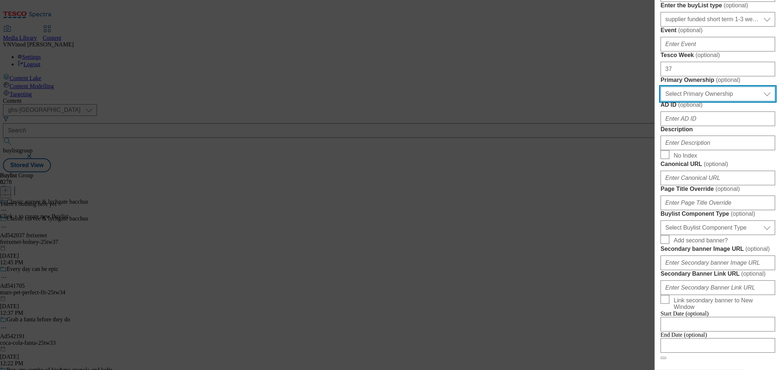
click at [722, 101] on select "Select Primary Ownership [PERSON_NAME]" at bounding box center [717, 94] width 115 height 15
select select "dunnhumby"
click at [660, 101] on select "Select Primary Ownership [PERSON_NAME]" at bounding box center [717, 94] width 115 height 15
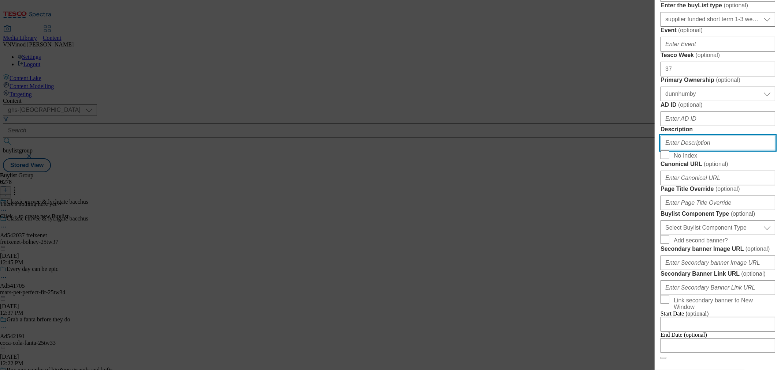
click at [699, 150] on input "Description" at bounding box center [717, 143] width 115 height 15
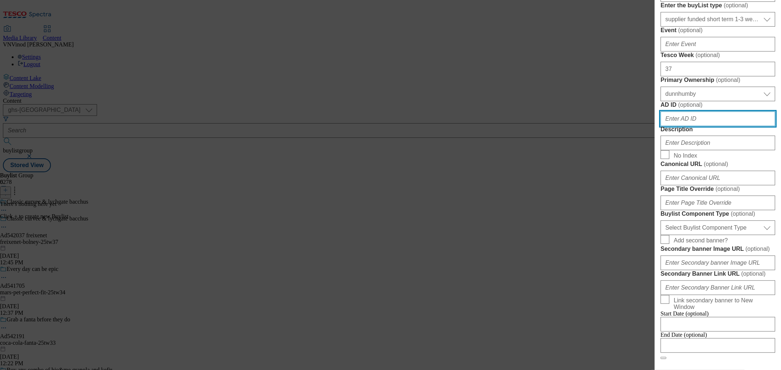
click at [699, 126] on input "AD ID ( optional )" at bounding box center [717, 119] width 115 height 15
paste input "542037"
type input "542037"
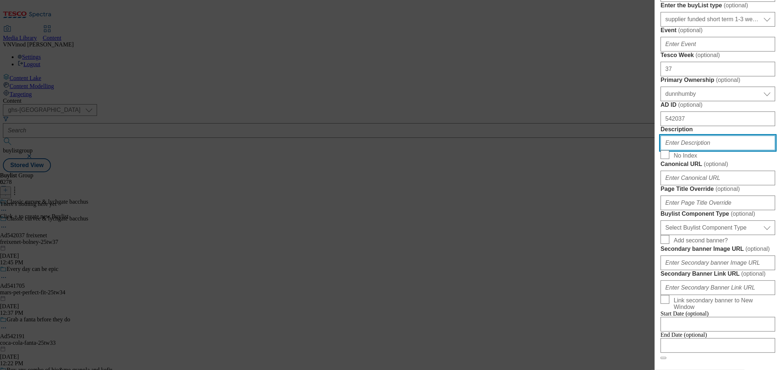
click at [697, 150] on input "Description" at bounding box center [717, 143] width 115 height 15
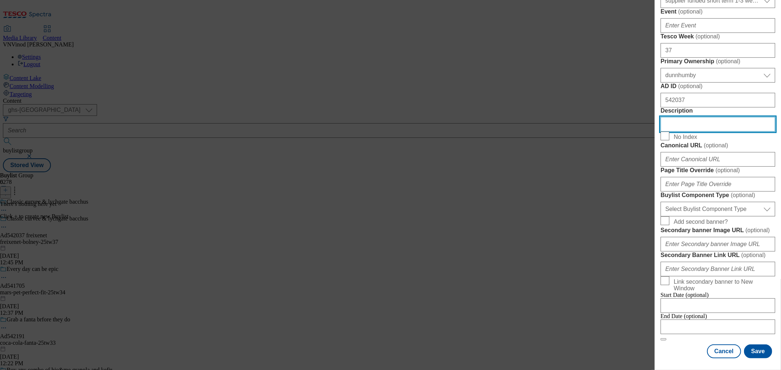
scroll to position [447, 0]
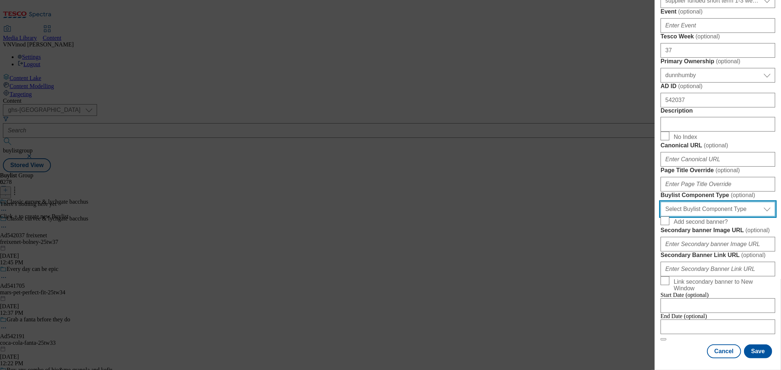
click at [730, 217] on select "Select Buylist Component Type Banner Competition Header Meal" at bounding box center [717, 209] width 115 height 15
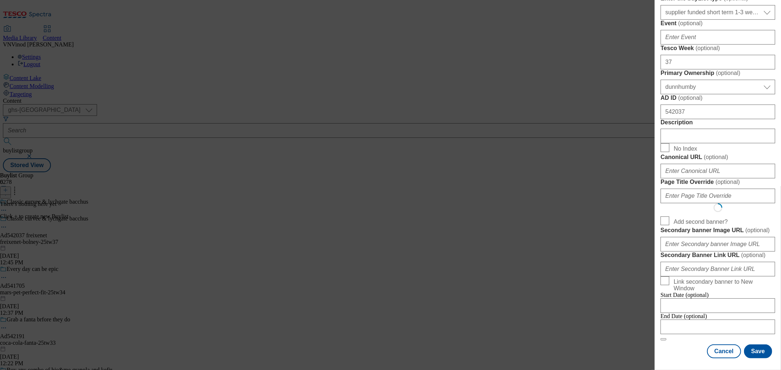
scroll to position [0, 0]
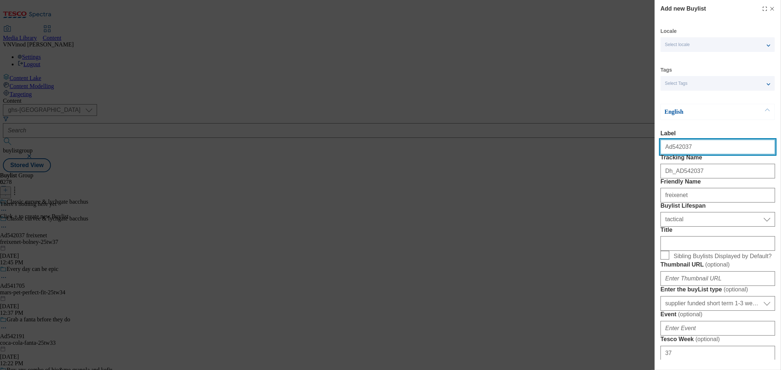
select select "Banner"
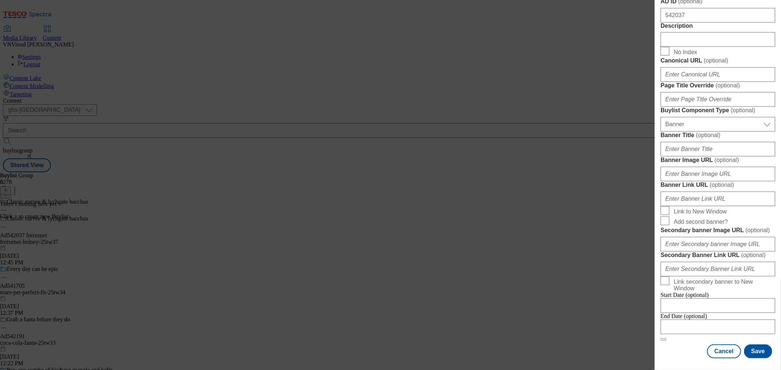
scroll to position [706, 0]
click at [710, 320] on input "Modal" at bounding box center [717, 327] width 115 height 15
select select "2025"
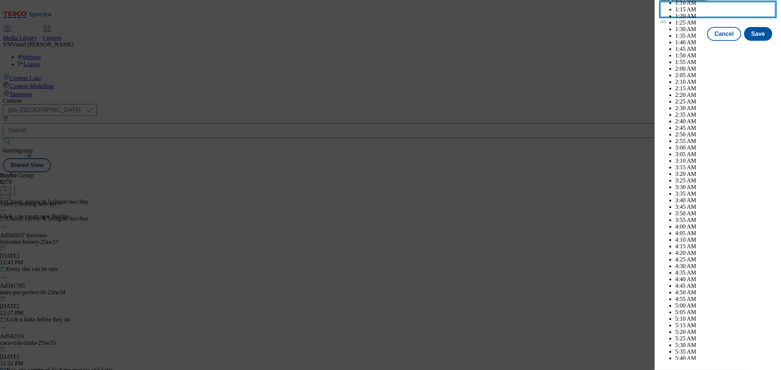
scroll to position [2071, 0]
select select "February"
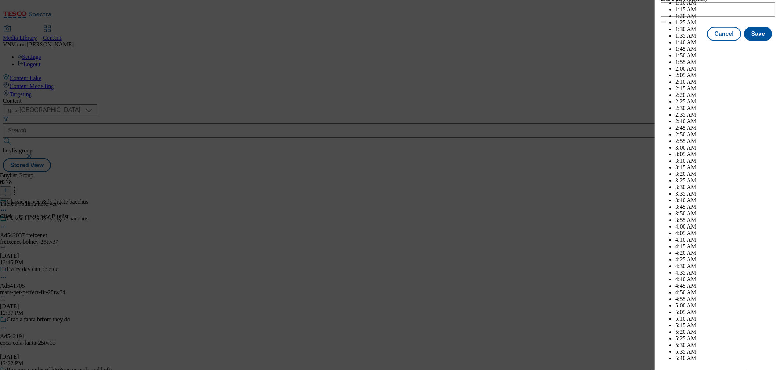
select select "2026"
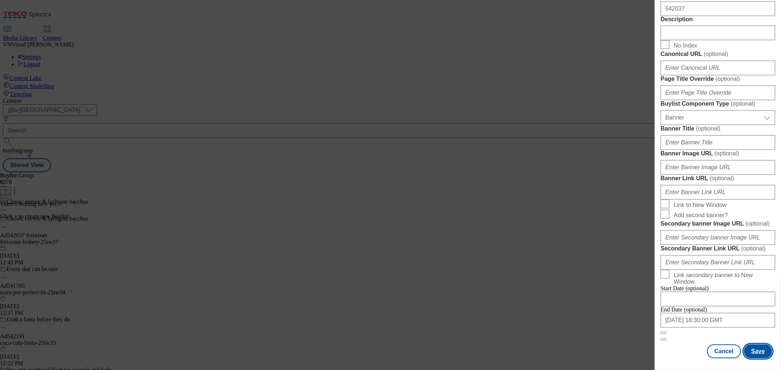
click at [755, 345] on button "Save" at bounding box center [758, 352] width 28 height 14
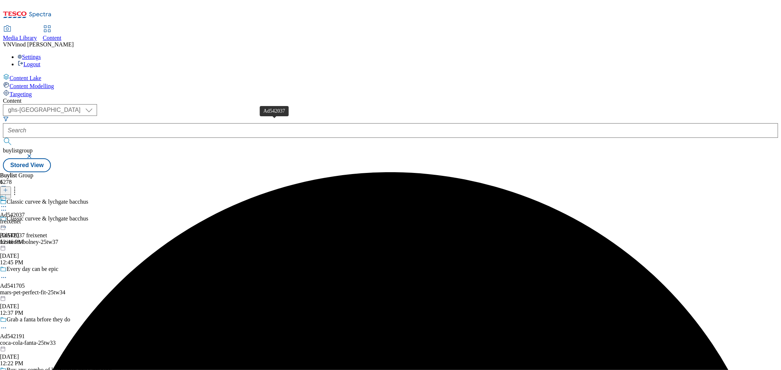
click at [25, 212] on div "Ad542037" at bounding box center [12, 215] width 25 height 7
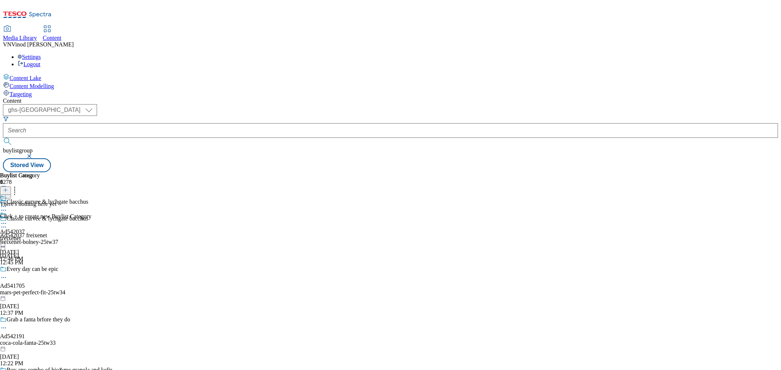
click at [7, 190] on line at bounding box center [6, 190] width 4 height 0
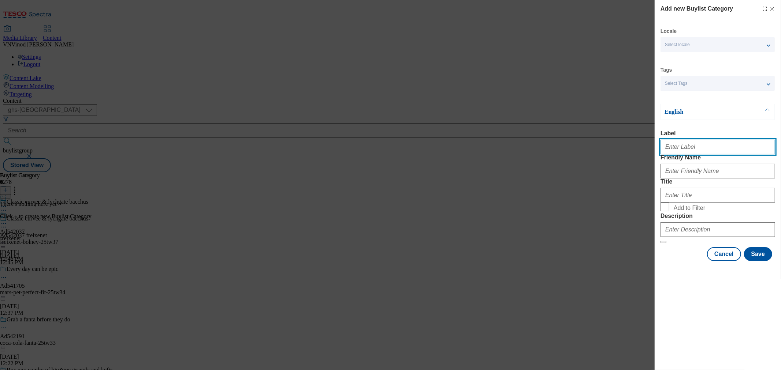
click at [689, 150] on input "Label" at bounding box center [717, 147] width 115 height 15
paste input "542037"
type input "Ad542037"
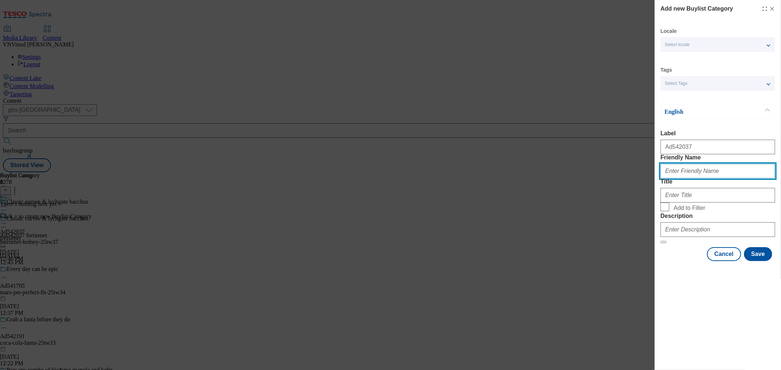
click at [687, 179] on input "Friendly Name" at bounding box center [717, 171] width 115 height 15
paste input "freixenet-bolney"
type input "freixenet-bolney"
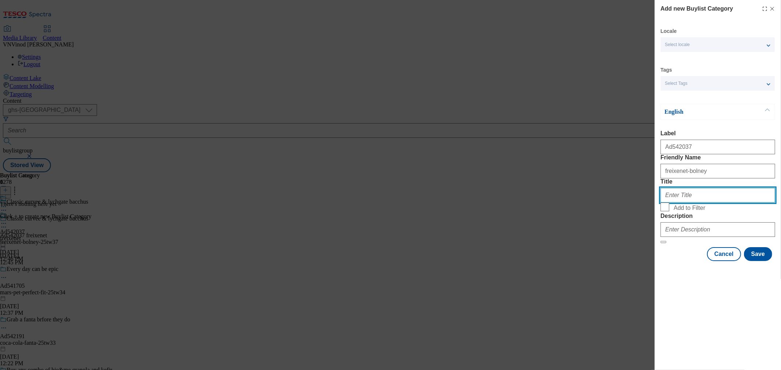
click at [727, 203] on input "Title" at bounding box center [717, 195] width 115 height 15
paste input "Freixenet"
type input "Freixenet"
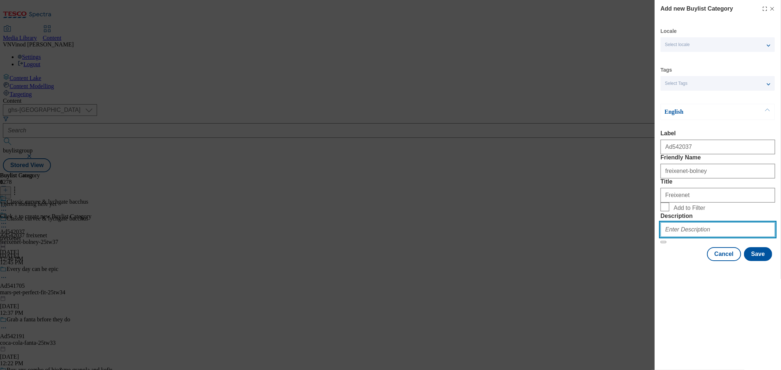
click at [706, 237] on input "Description" at bounding box center [717, 230] width 115 height 15
click at [761, 261] on button "Save" at bounding box center [758, 254] width 28 height 14
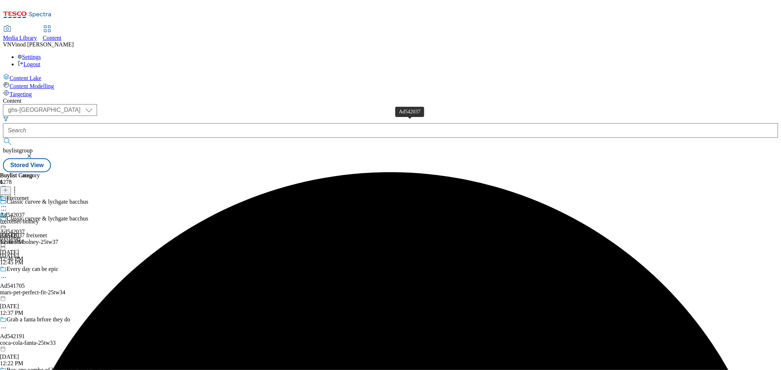
click at [25, 212] on div "Ad542037" at bounding box center [12, 215] width 25 height 7
click at [8, 188] on icon at bounding box center [5, 190] width 5 height 5
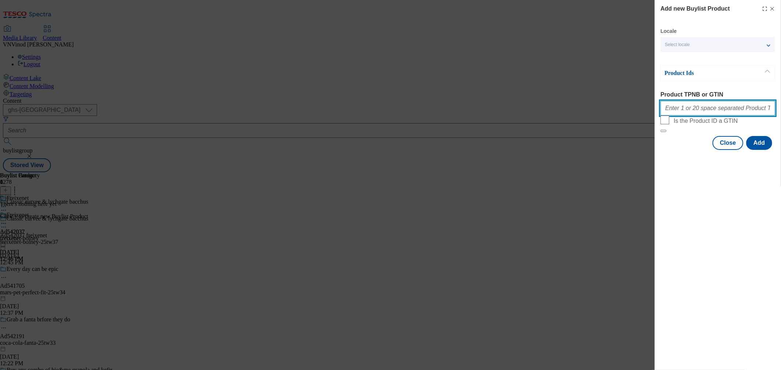
click at [709, 115] on input "Product TPNB or GTIN" at bounding box center [717, 108] width 115 height 15
paste input "97128047, 97128047"
click at [759, 150] on button "Add" at bounding box center [759, 143] width 26 height 14
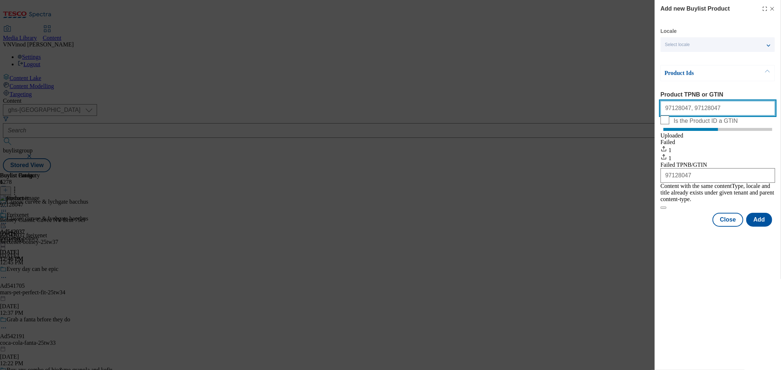
click at [684, 110] on input "97128047, 97128047" at bounding box center [717, 108] width 115 height 15
type input "97128047 97128047"
click at [758, 224] on button "Add" at bounding box center [759, 220] width 26 height 14
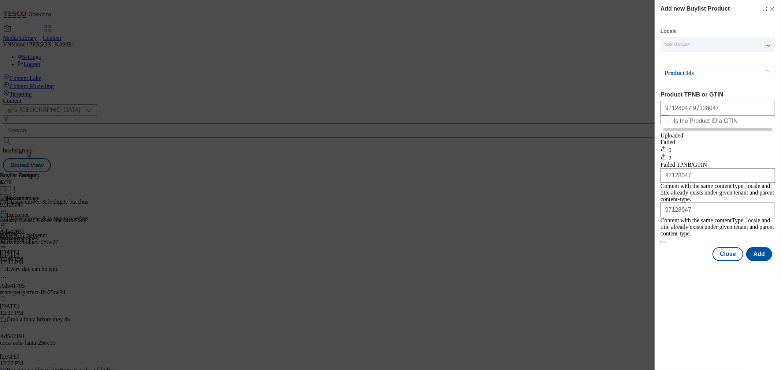
click at [772, 8] on line "Modal" at bounding box center [772, 8] width 3 height 3
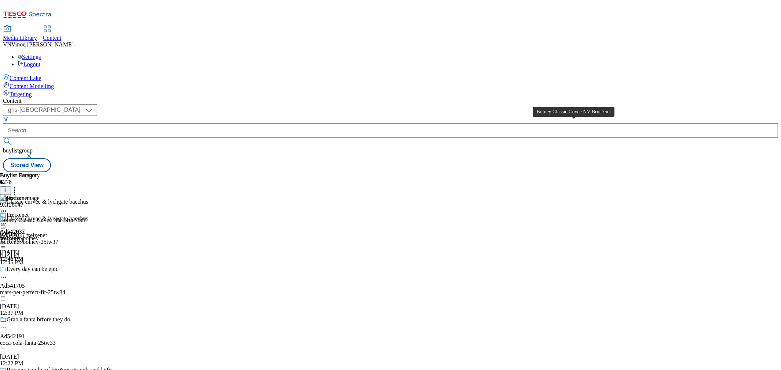
click at [85, 217] on div "Bolney Classic Cuvée NV Brut 75cl" at bounding box center [42, 220] width 85 height 7
copy div "Bolney Classic Cuvée NV Brut 75cl"
click at [7, 224] on icon at bounding box center [3, 227] width 7 height 7
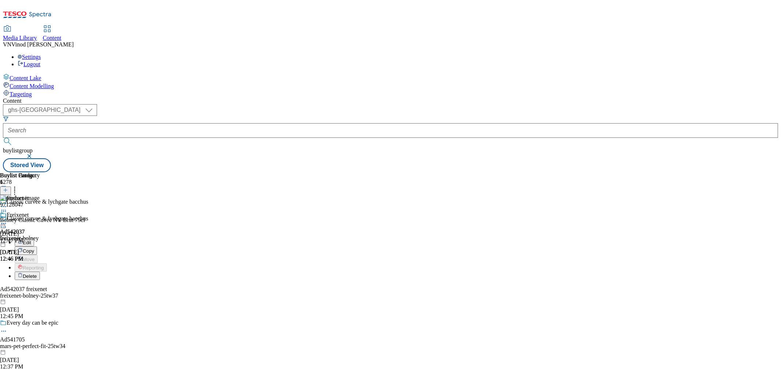
click at [34, 238] on button "Edit" at bounding box center [24, 242] width 19 height 8
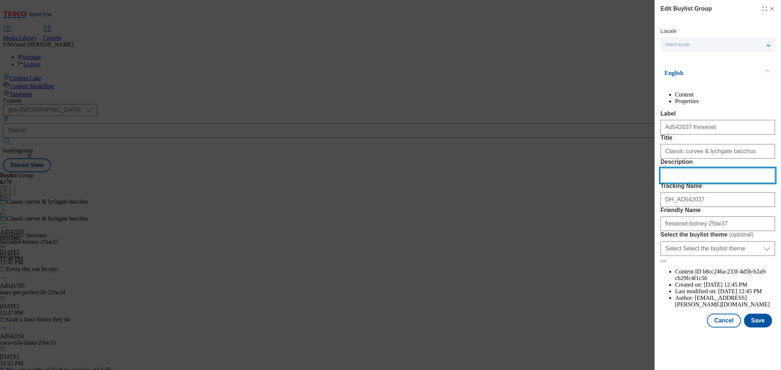
click at [682, 183] on input "Description" at bounding box center [717, 175] width 115 height 15
paste input "Bolney Classic Cuvée NV Brut 75cl"
type input "Bolney Classic Cuvée NV Brut 75cl"
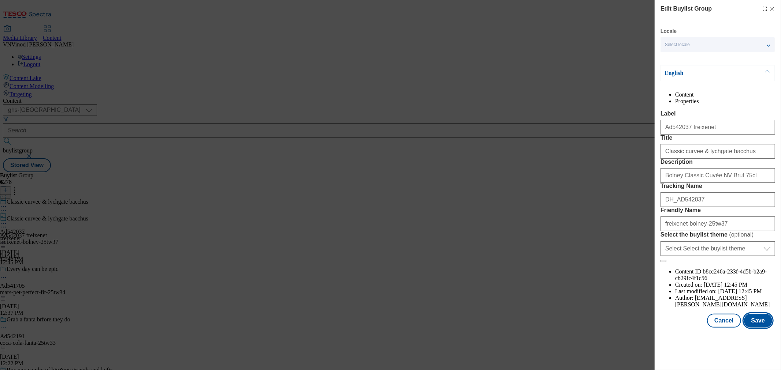
click at [756, 328] on button "Save" at bounding box center [758, 321] width 28 height 14
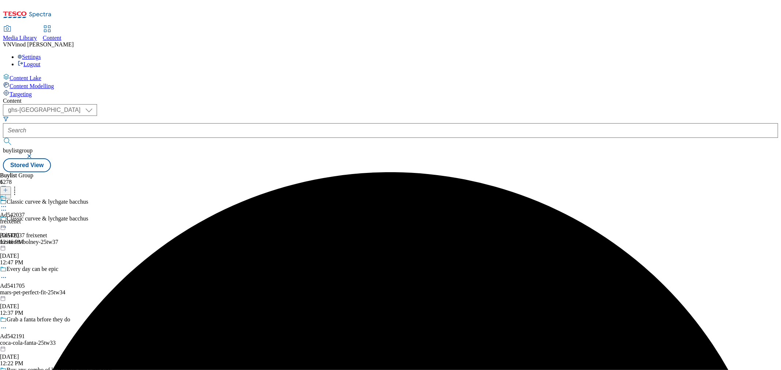
click at [7, 203] on icon at bounding box center [3, 206] width 7 height 7
click at [34, 218] on button "Edit" at bounding box center [24, 222] width 19 height 8
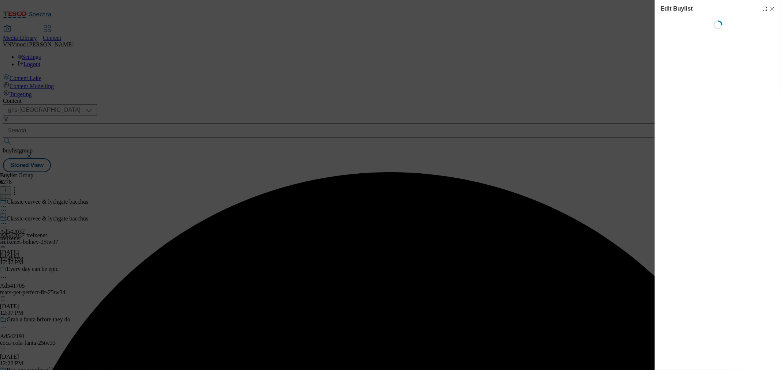
select select "tactical"
select select "supplier funded short term 1-3 weeks"
select select "dunnhumby"
select select "Banner"
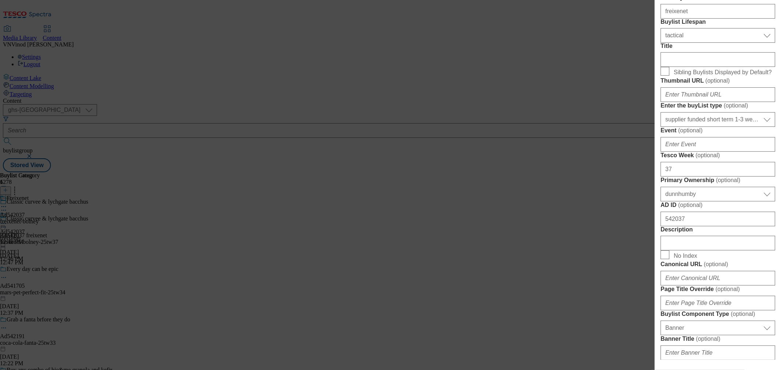
scroll to position [325, 0]
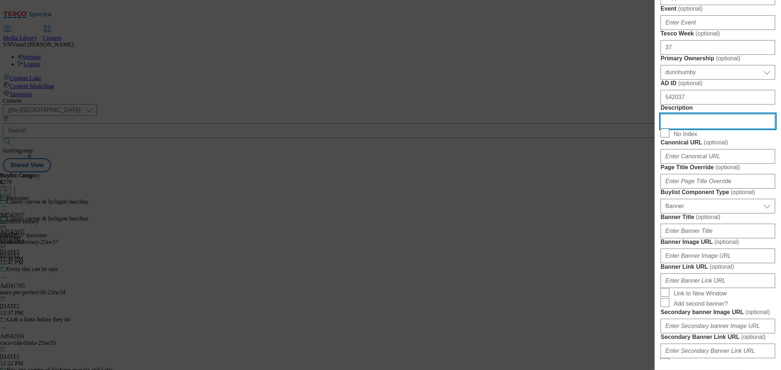
click at [691, 129] on input "Description" at bounding box center [717, 121] width 115 height 15
paste input "Bolney Classic Cuvée NV Brut 75cl"
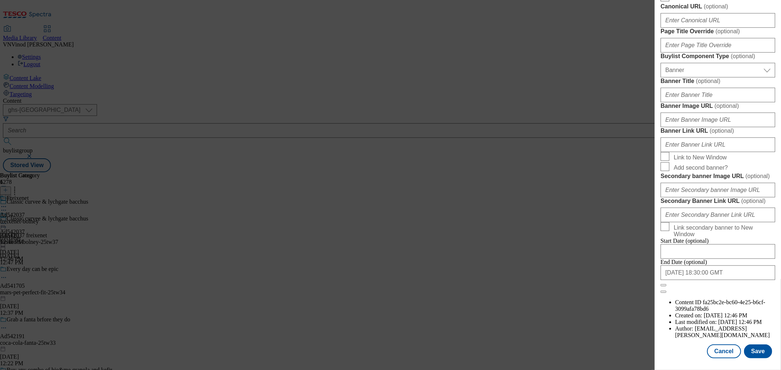
scroll to position [738, 0]
type input "Bolney Classic Cuvée NV Brut 75cl"
click at [755, 345] on button "Save" at bounding box center [758, 352] width 28 height 14
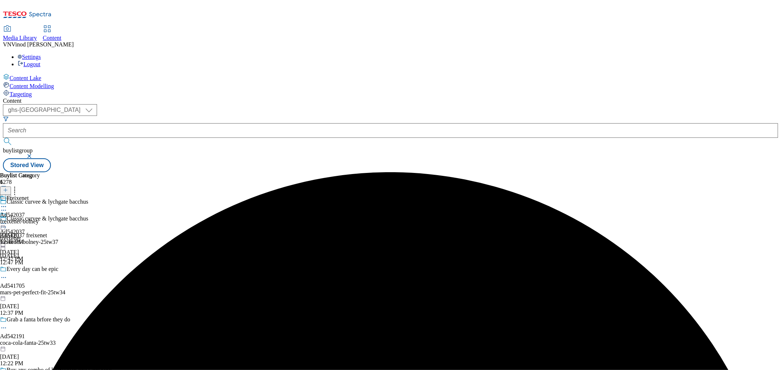
click at [7, 203] on icon at bounding box center [3, 206] width 7 height 7
click at [34, 218] on button "Edit" at bounding box center [24, 222] width 19 height 8
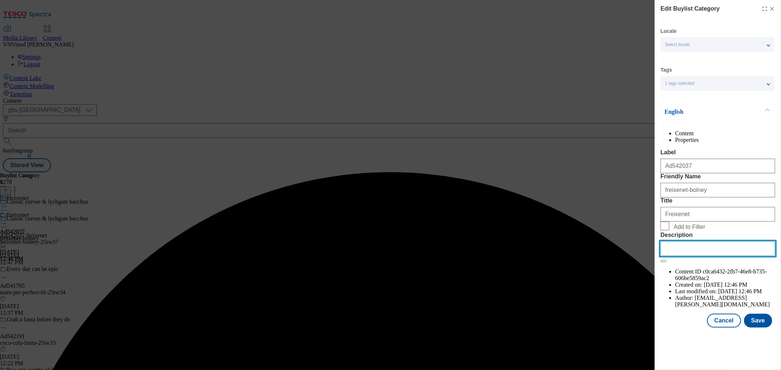
click at [701, 256] on input "Description" at bounding box center [717, 249] width 115 height 15
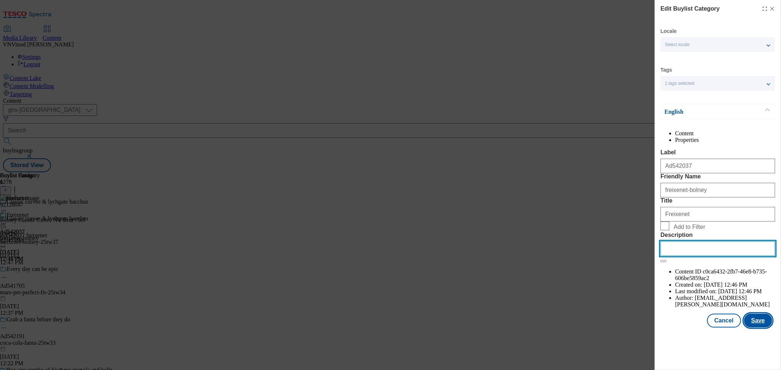
paste input "Bolney Classic Cuvée NV Brut 75cl"
type input "Bolney Classic Cuvée NV Brut 75cl"
click at [763, 328] on button "Save" at bounding box center [758, 321] width 28 height 14
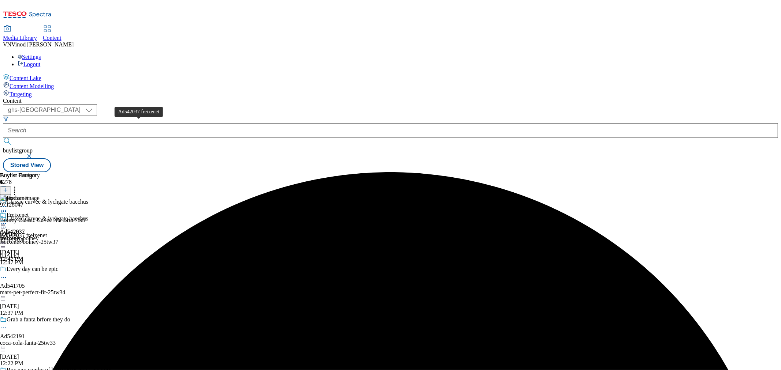
click at [47, 232] on div "Ad542037 freixenet" at bounding box center [23, 235] width 47 height 7
